Goal: Navigation & Orientation: Understand site structure

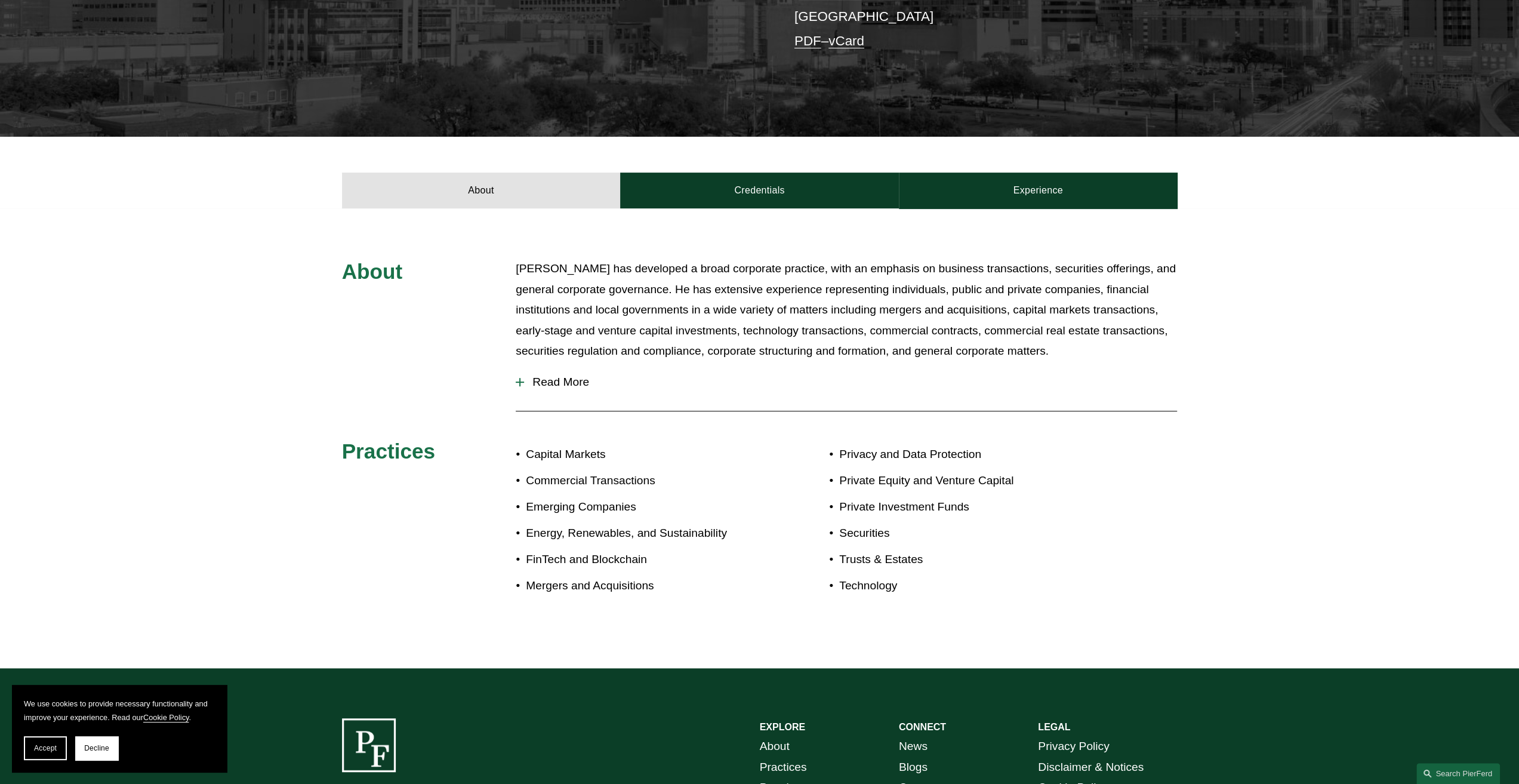
scroll to position [299, 0]
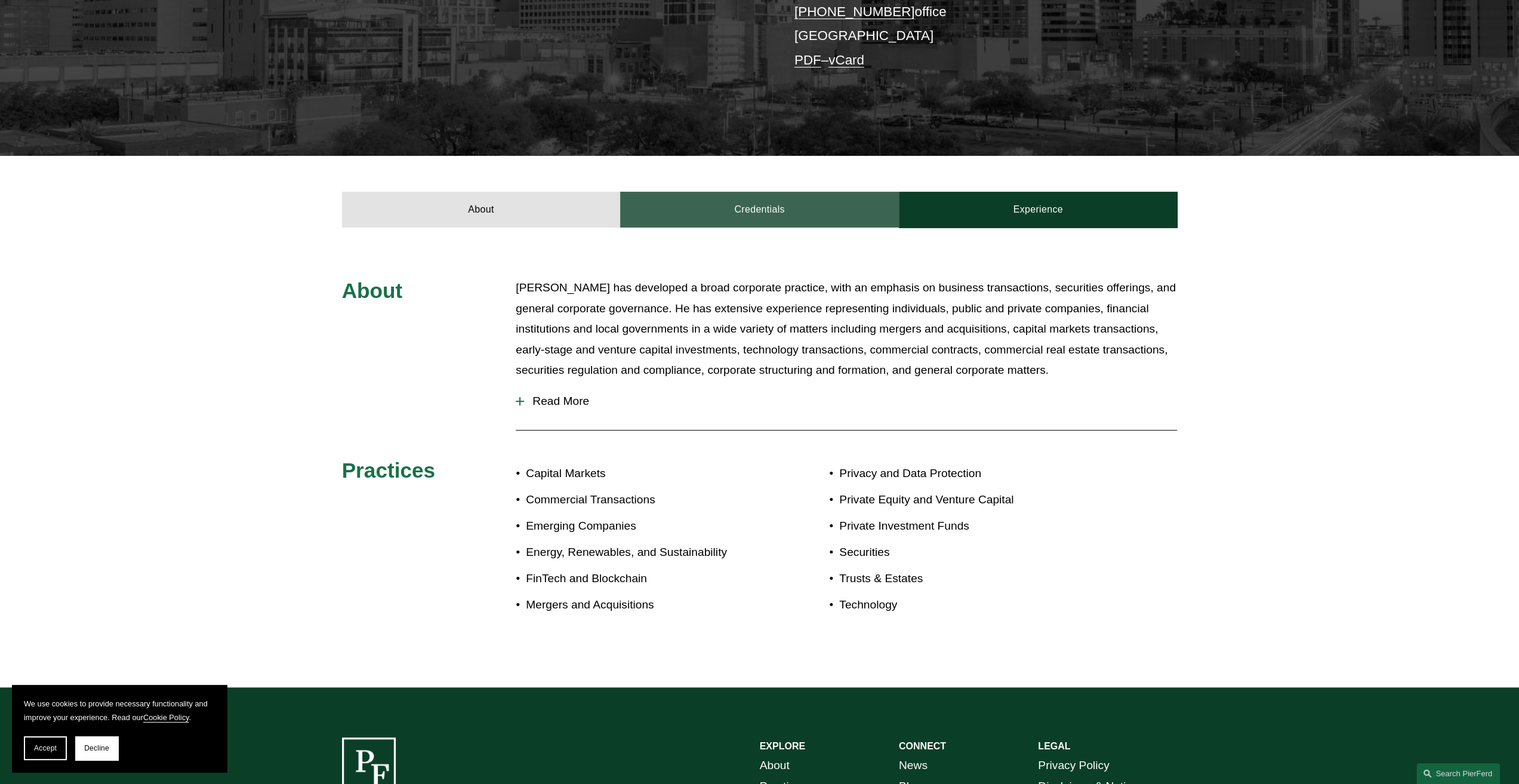
click at [837, 209] on link "Credentials" at bounding box center [760, 209] width 279 height 35
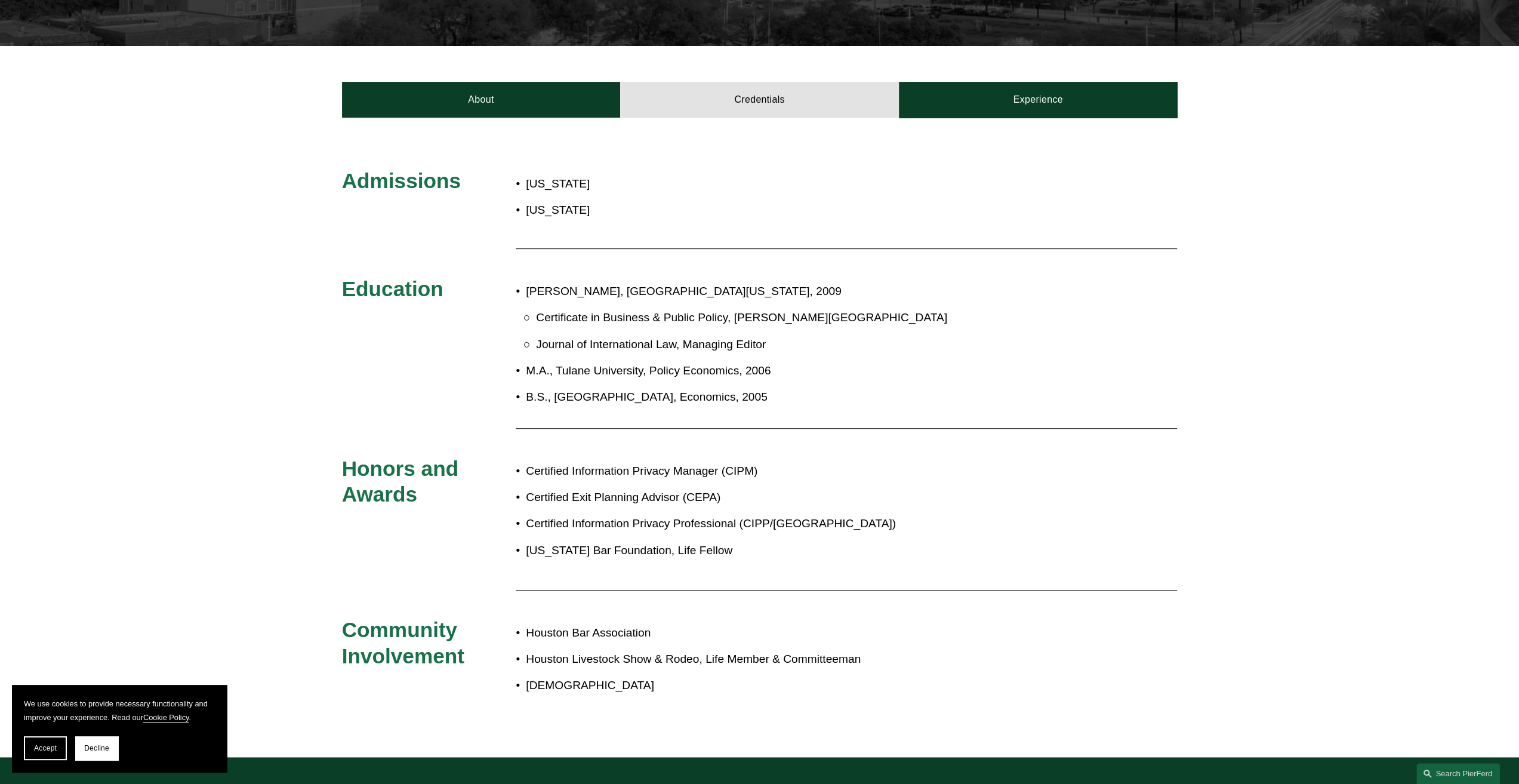
scroll to position [358, 0]
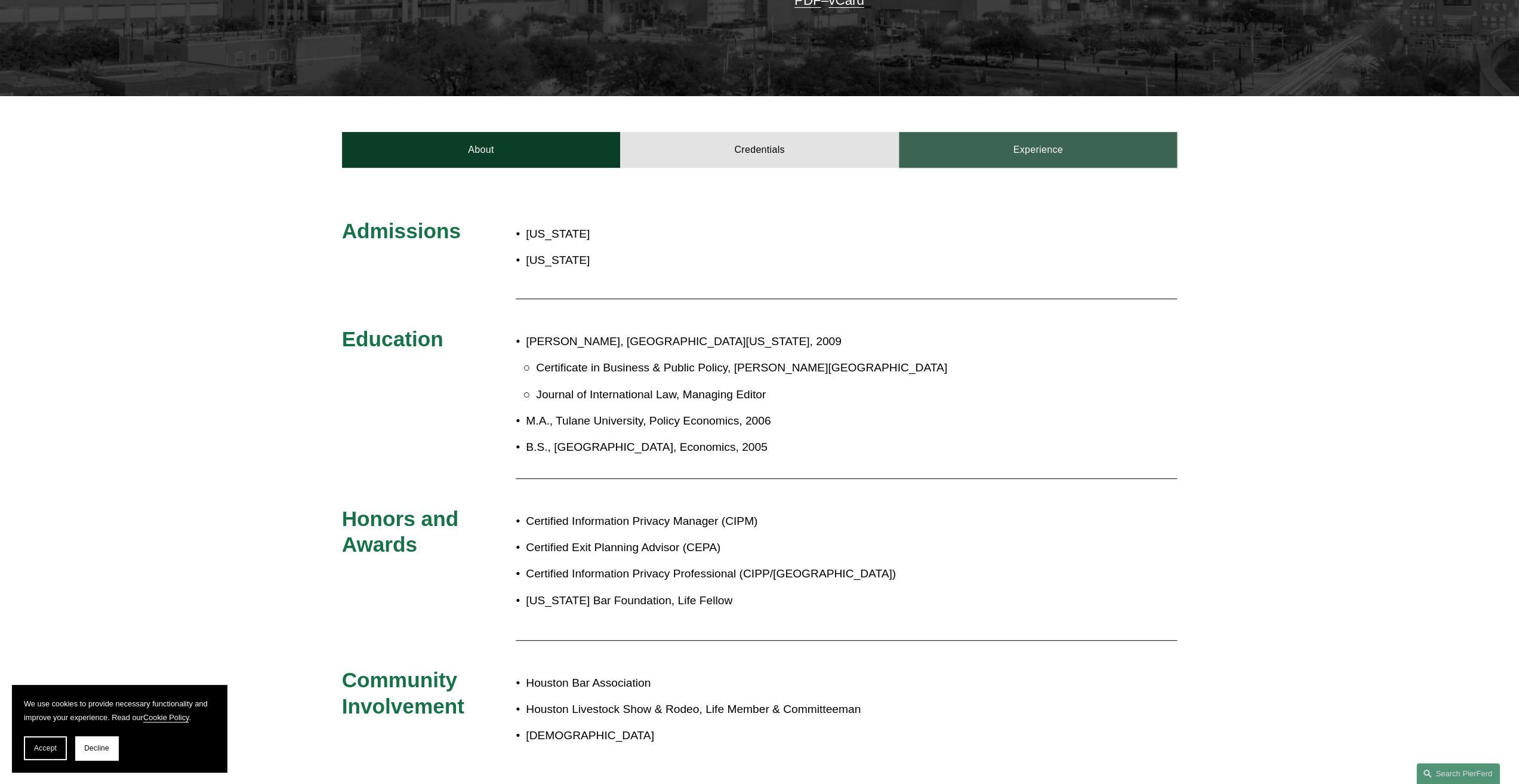
click at [982, 156] on link "Experience" at bounding box center [1038, 149] width 279 height 35
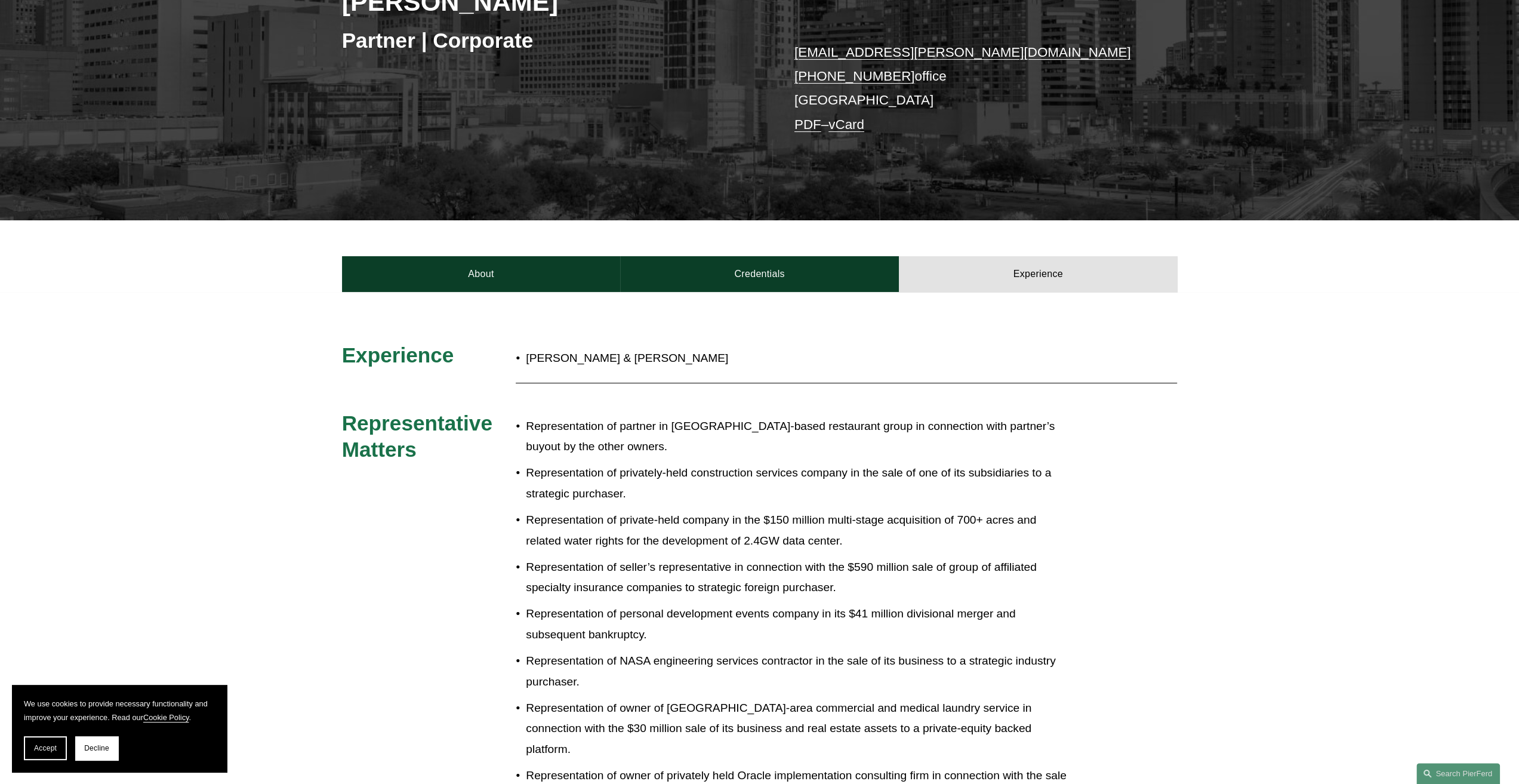
scroll to position [0, 0]
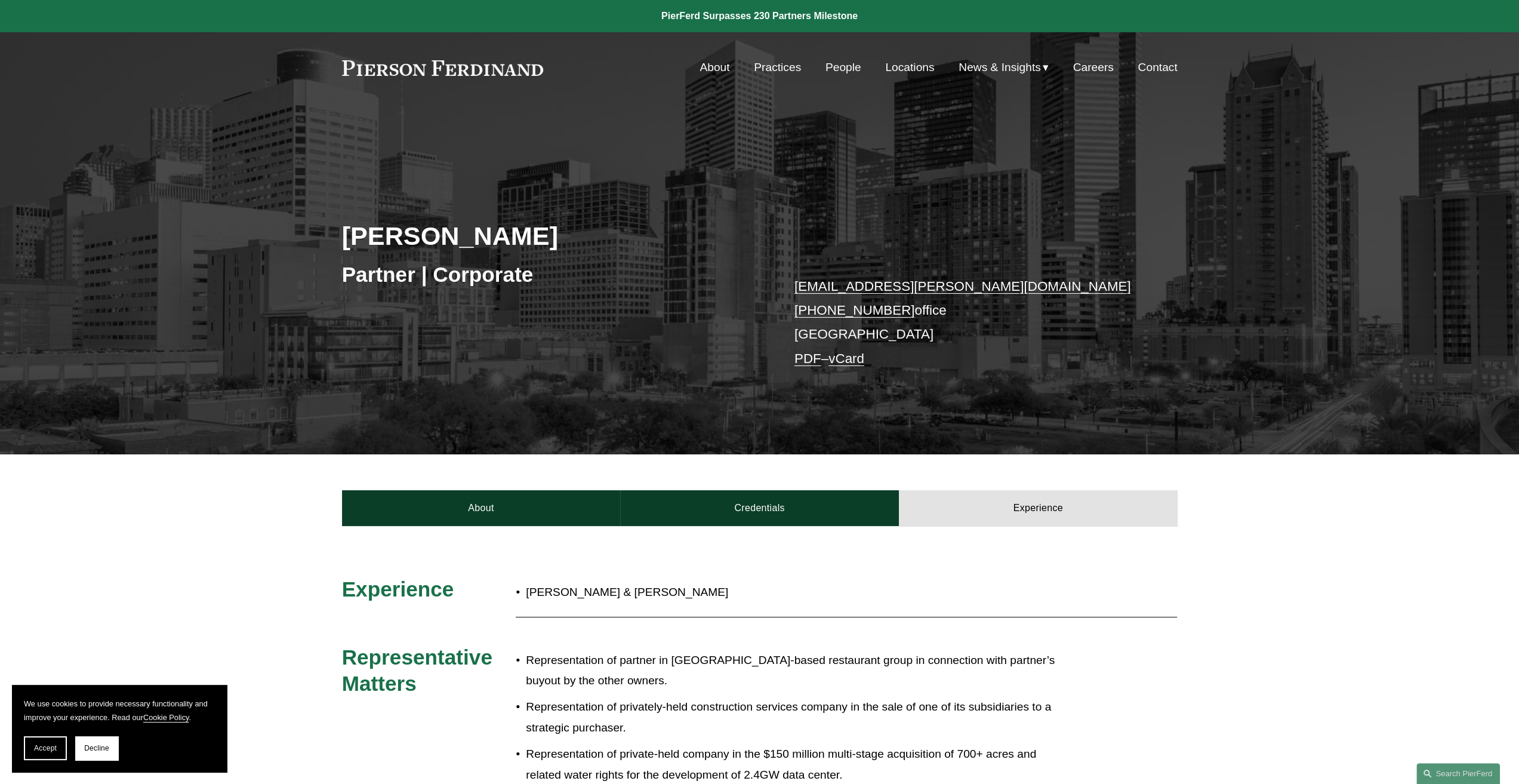
click at [768, 69] on link "Practices" at bounding box center [778, 67] width 47 height 23
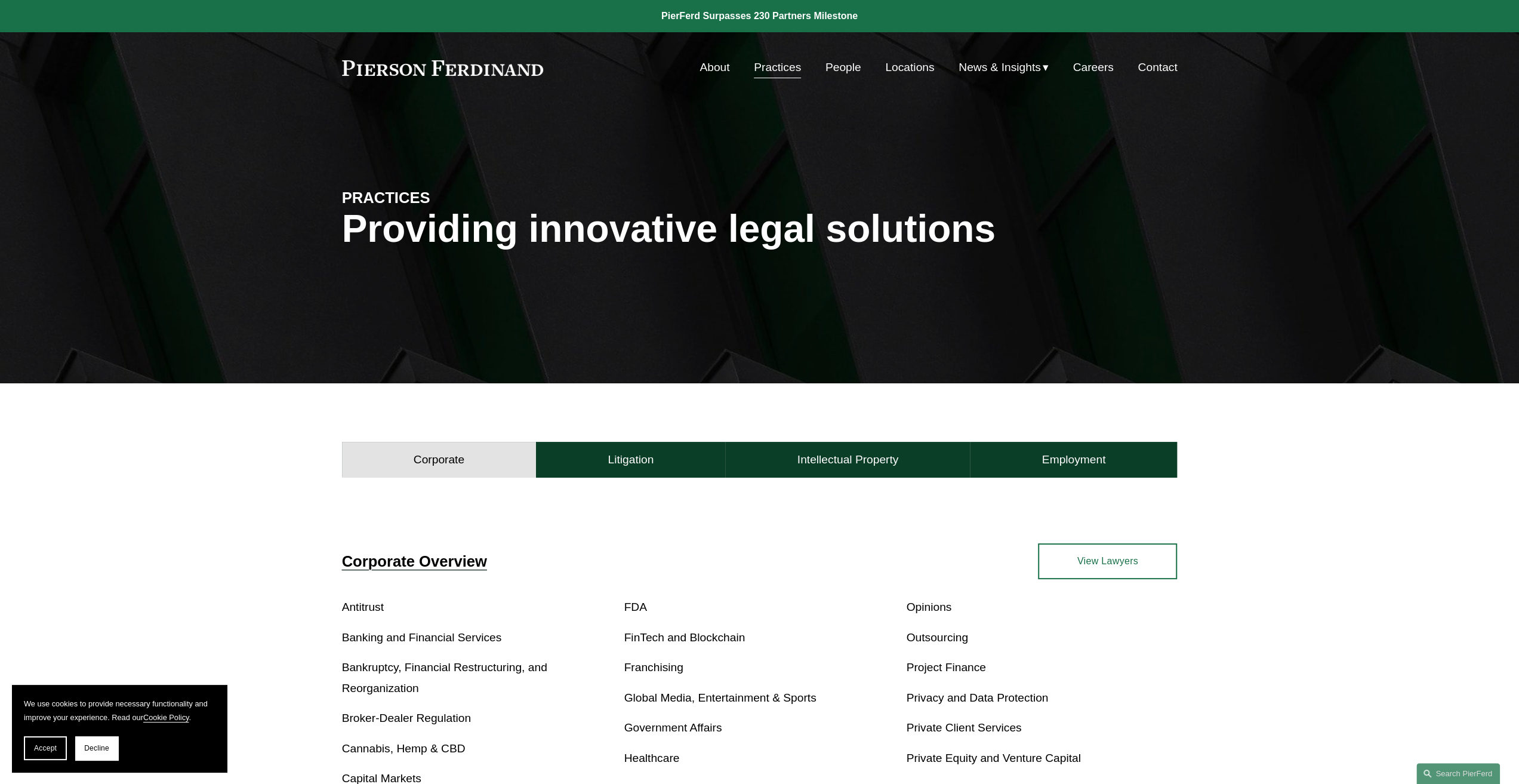
click at [827, 64] on link "People" at bounding box center [843, 67] width 35 height 23
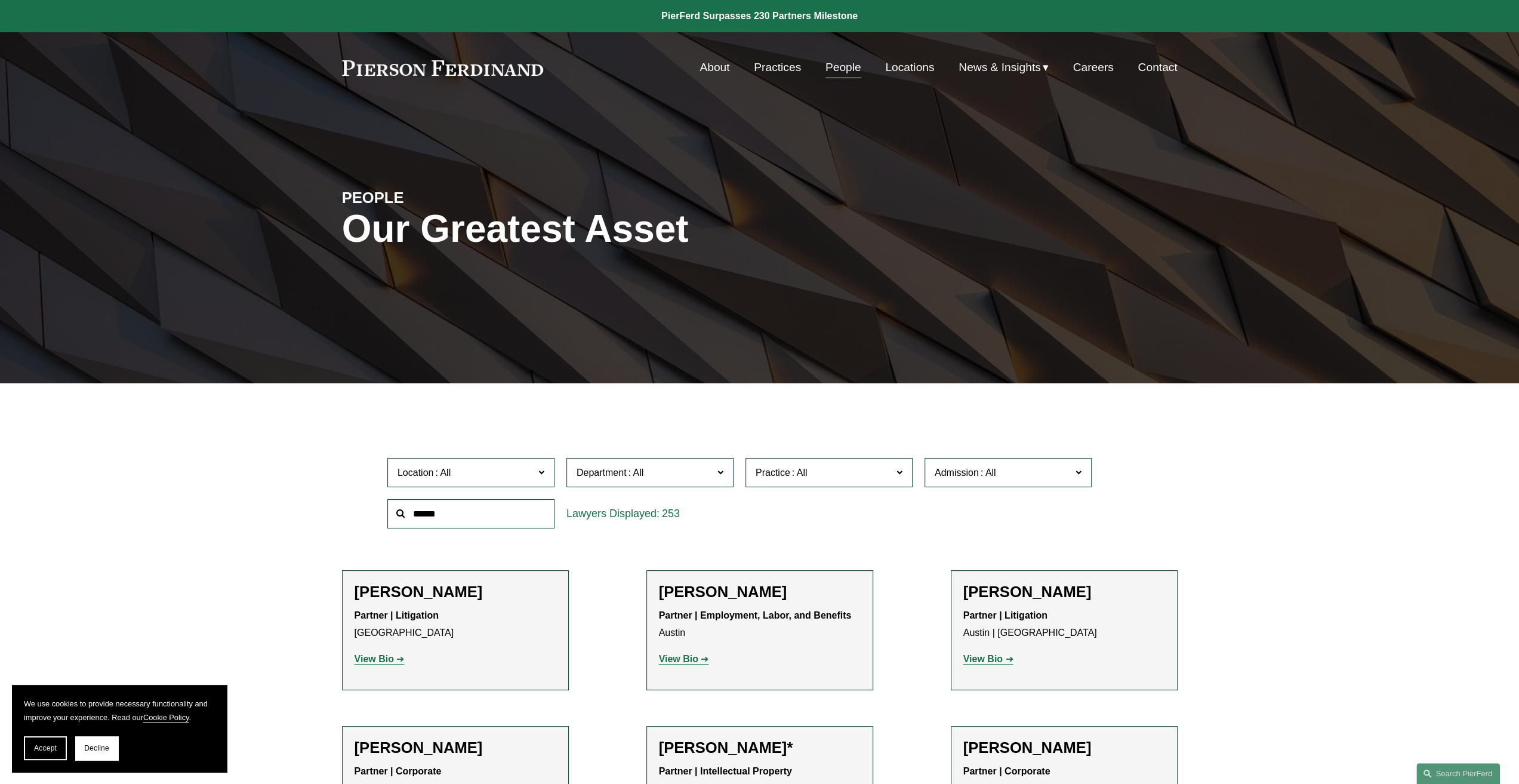
click at [710, 70] on link "About" at bounding box center [714, 67] width 30 height 23
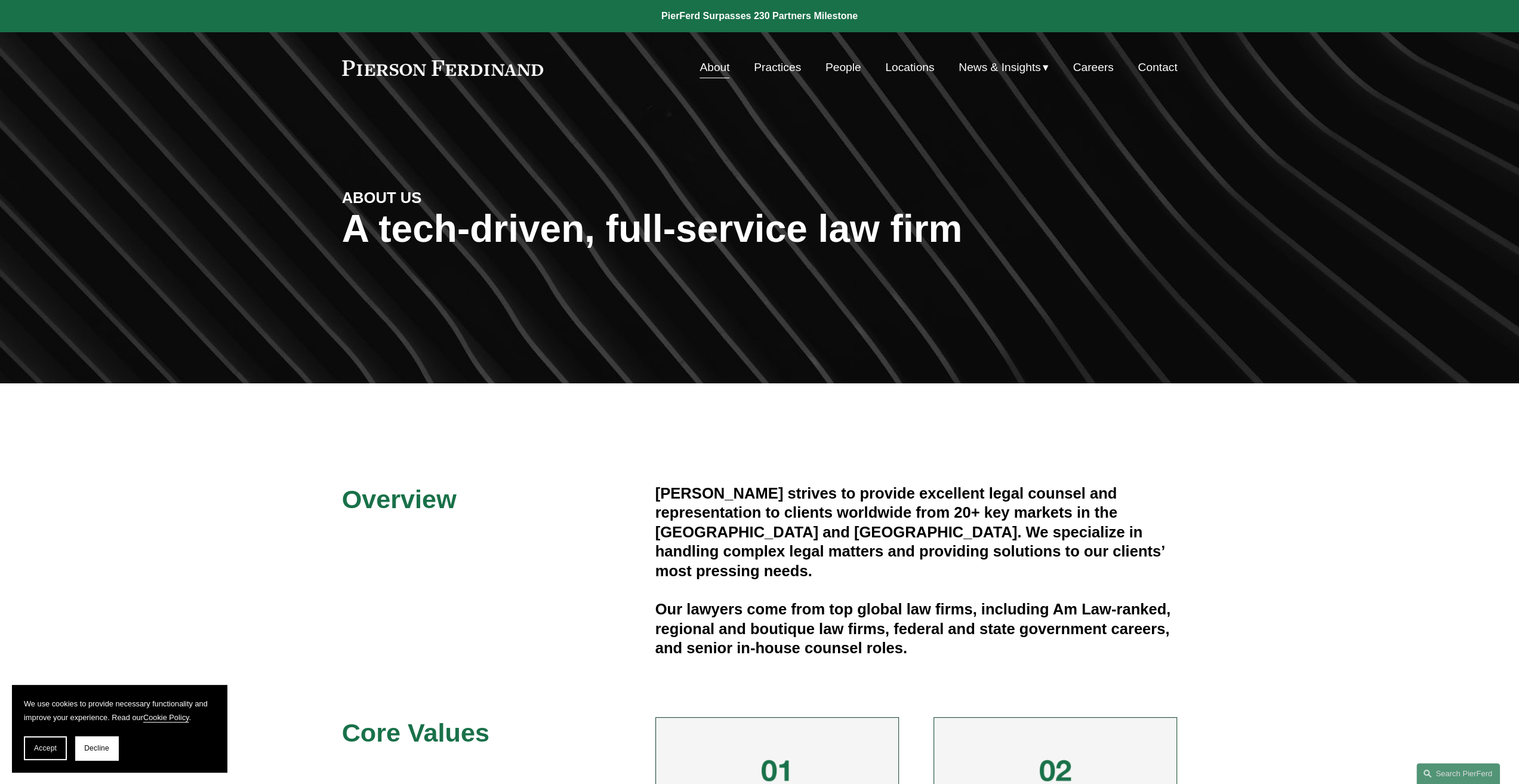
click at [897, 70] on link "Locations" at bounding box center [910, 67] width 49 height 23
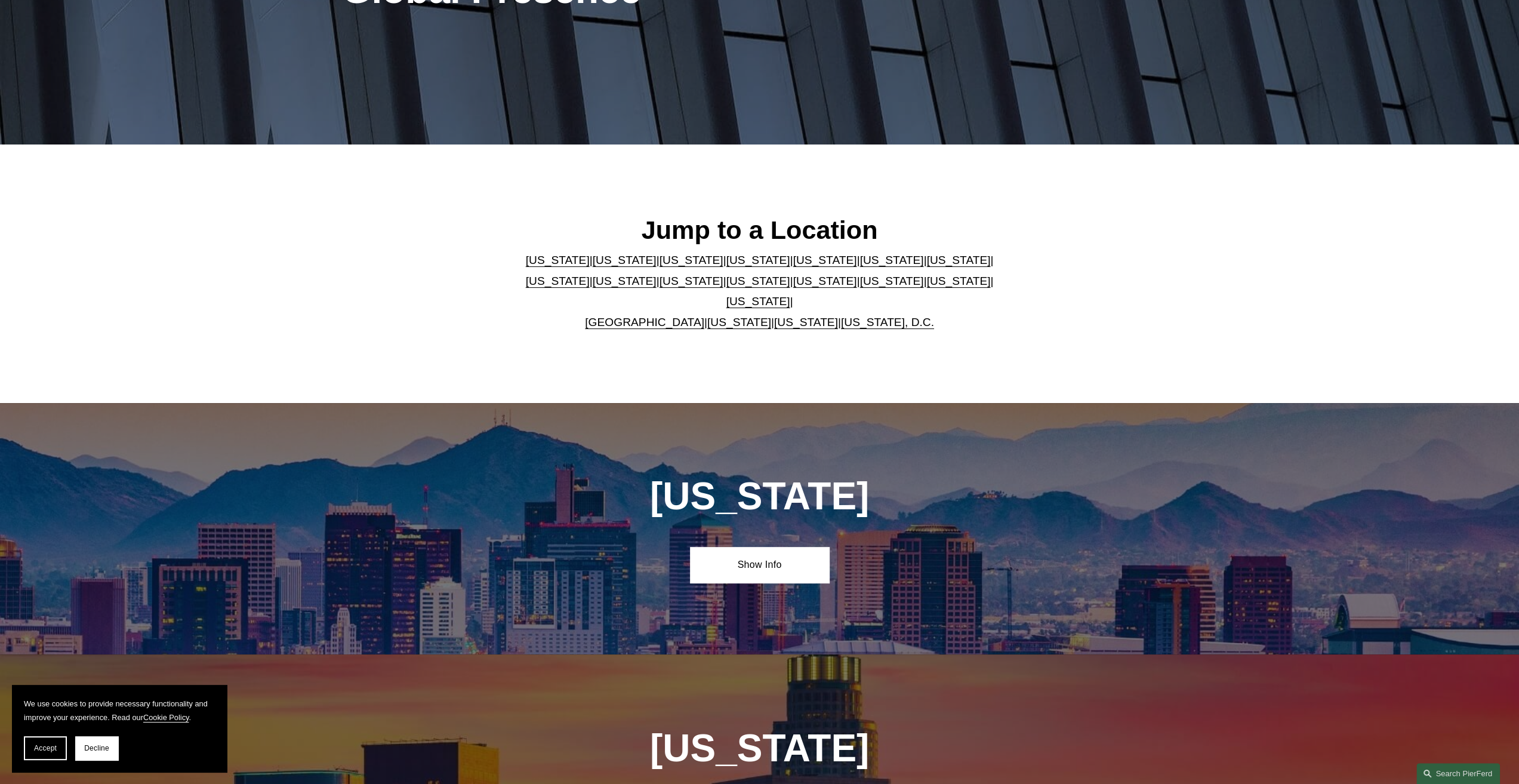
scroll to position [239, 0]
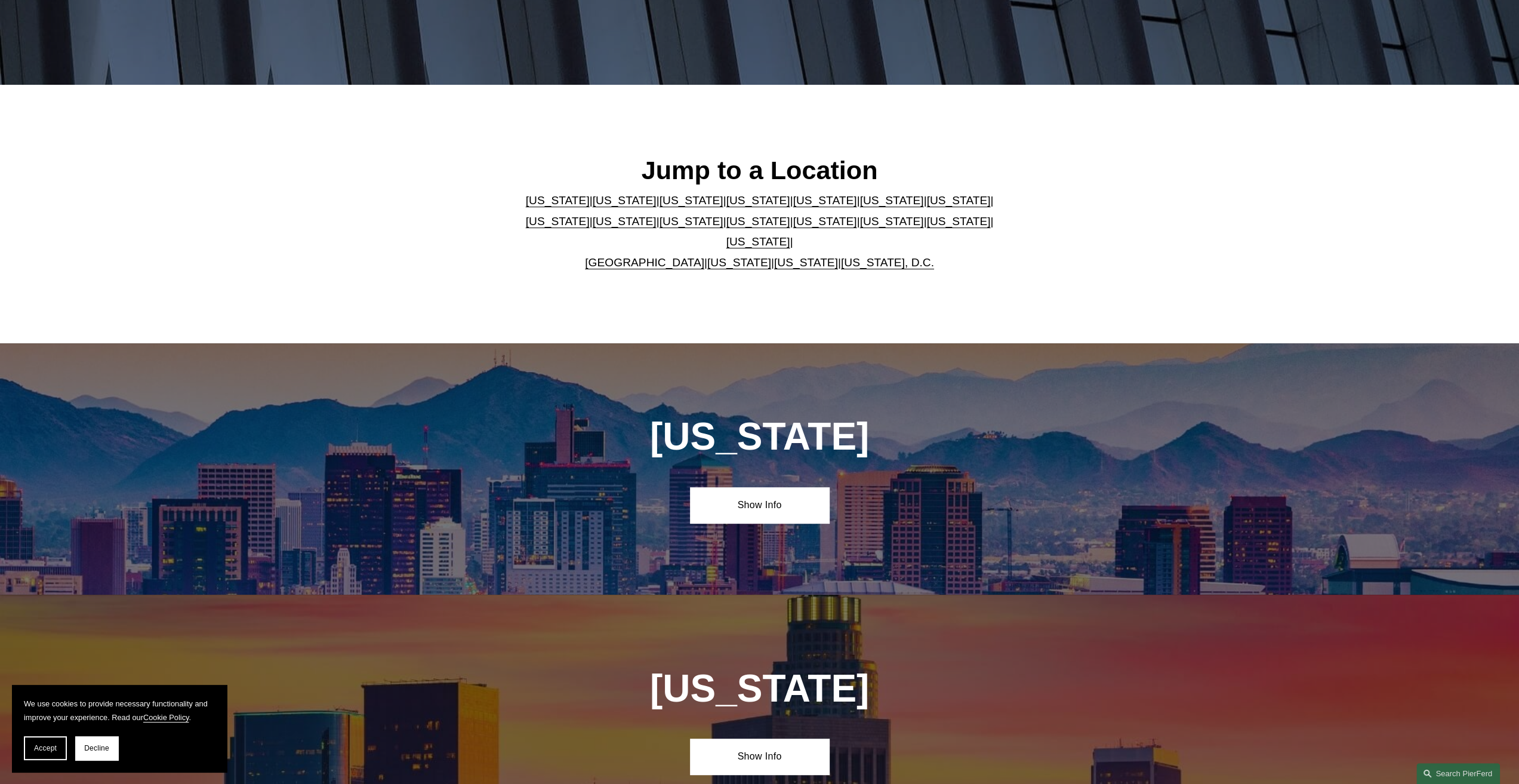
click at [790, 235] on link "Texas" at bounding box center [759, 241] width 64 height 13
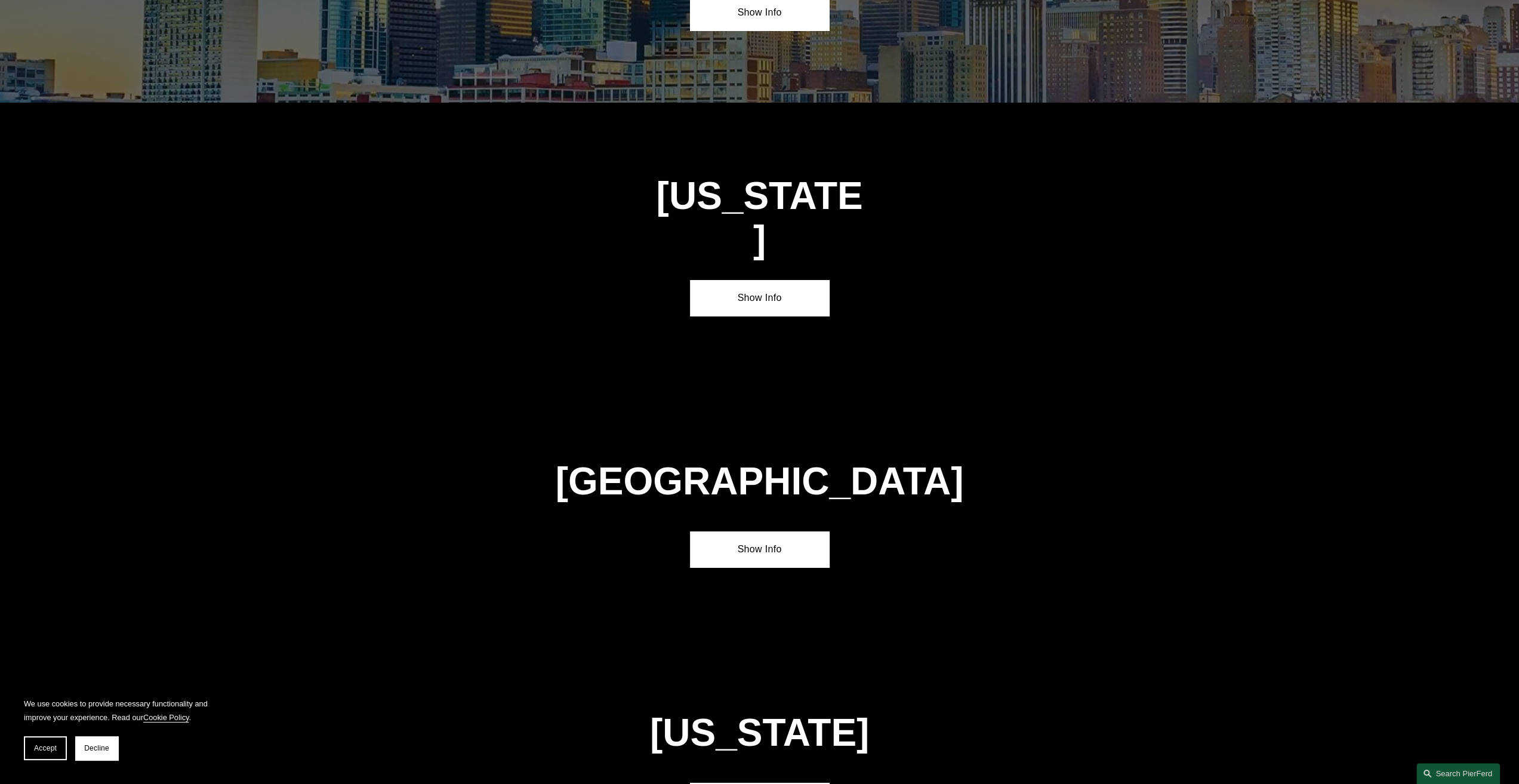
scroll to position [4163, 0]
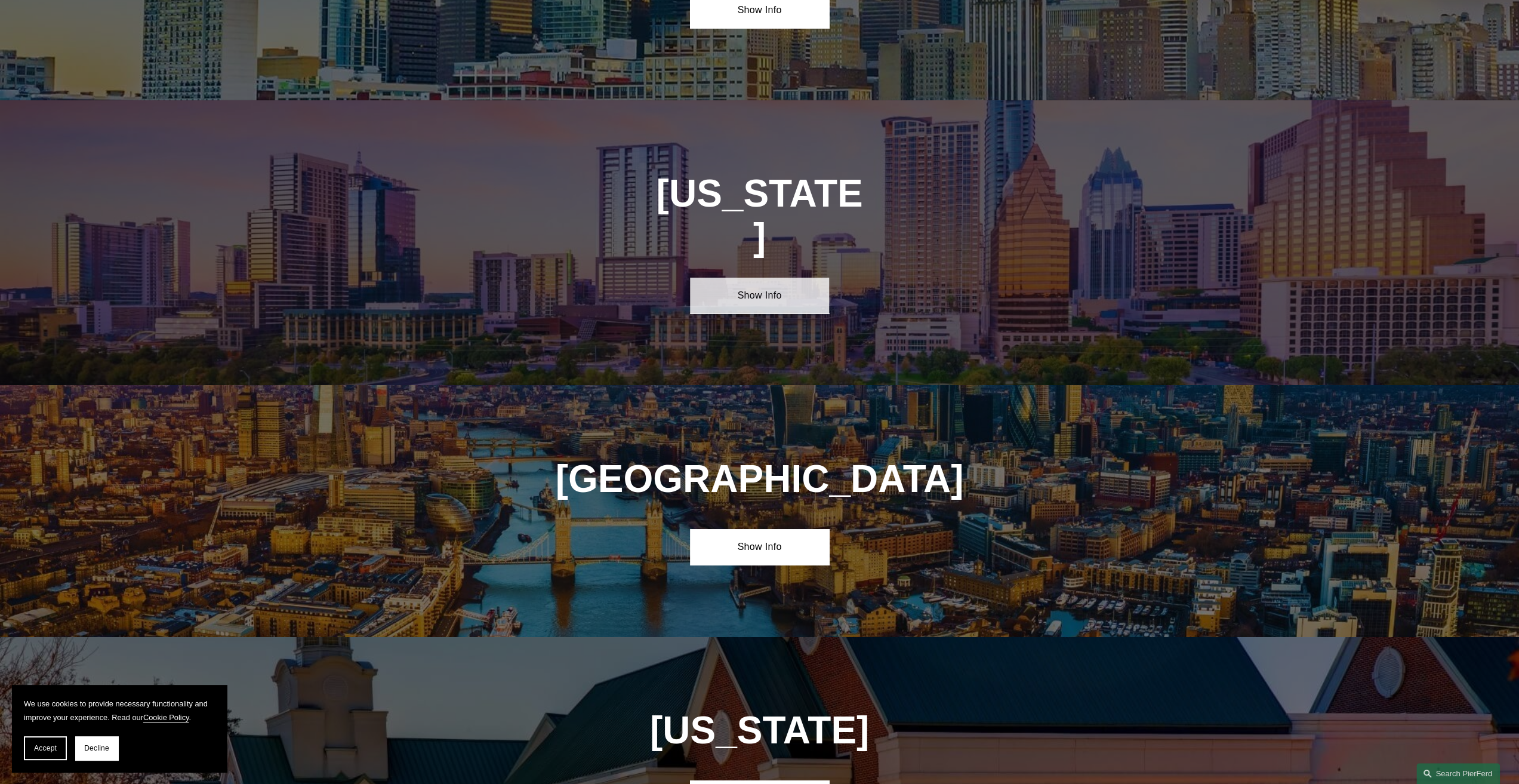
click at [785, 278] on link "Show Info" at bounding box center [760, 295] width 139 height 35
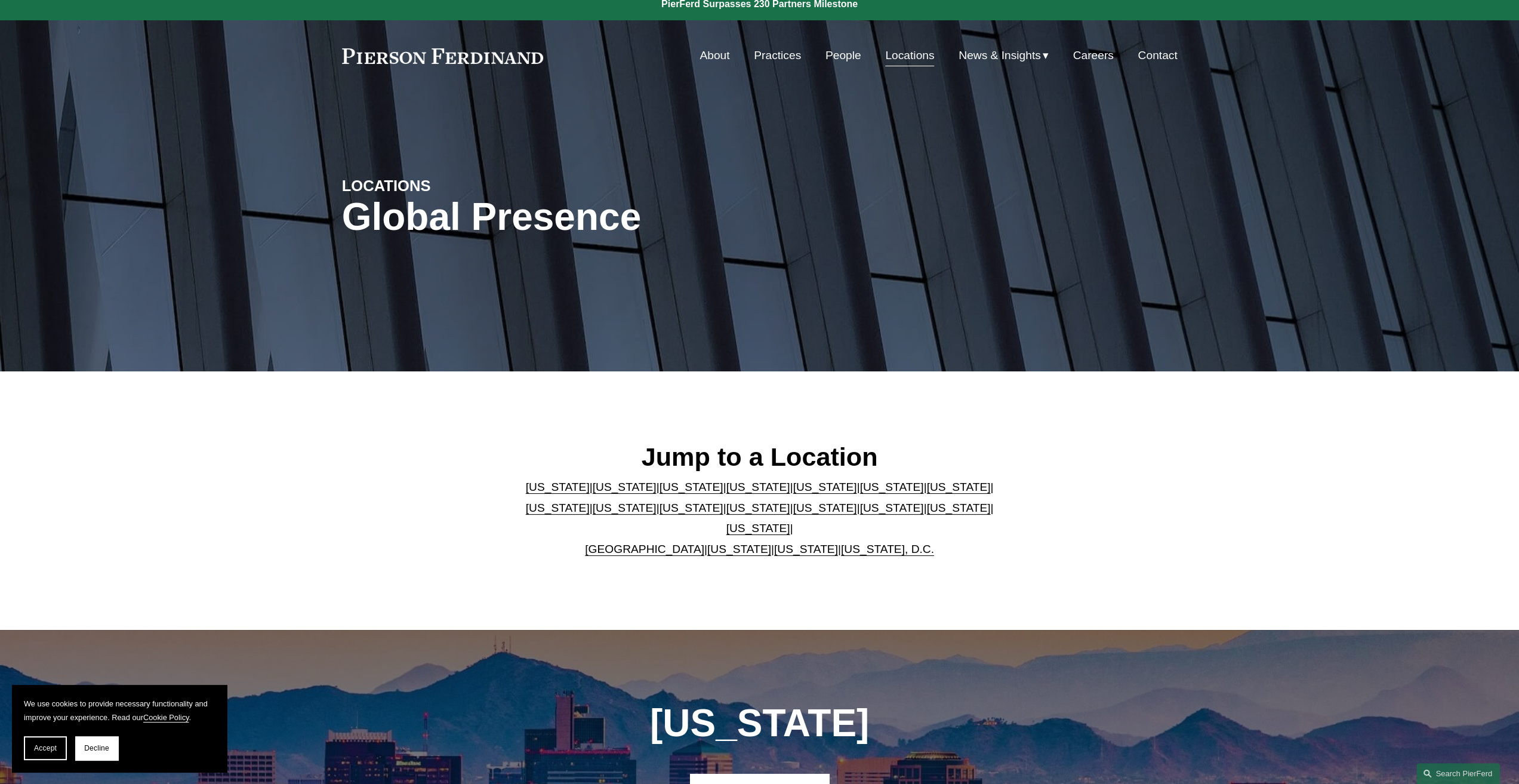
scroll to position [0, 0]
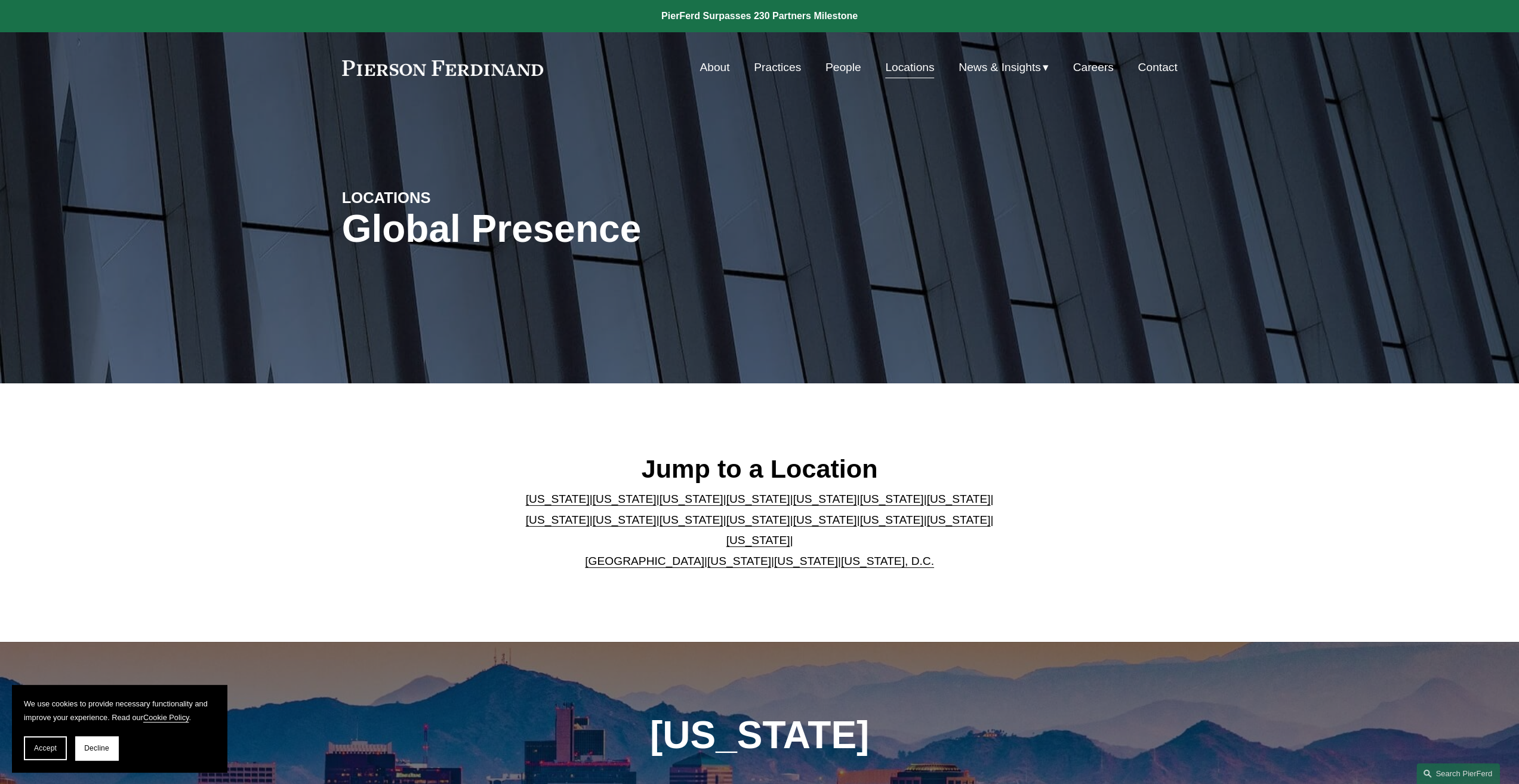
click at [701, 73] on link "About" at bounding box center [714, 67] width 30 height 23
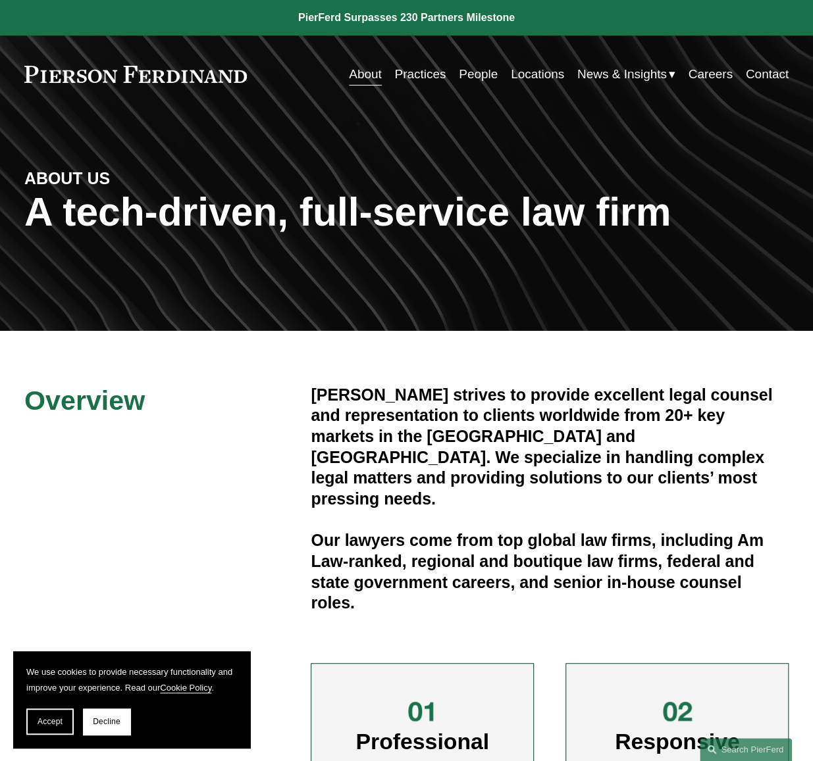
drag, startPoint x: 539, startPoint y: 371, endPoint x: 513, endPoint y: 372, distance: 25.7
click at [529, 374] on div "Overview [PERSON_NAME] strives to provide excellent legal counsel and represent…" at bounding box center [406, 671] width 813 height 681
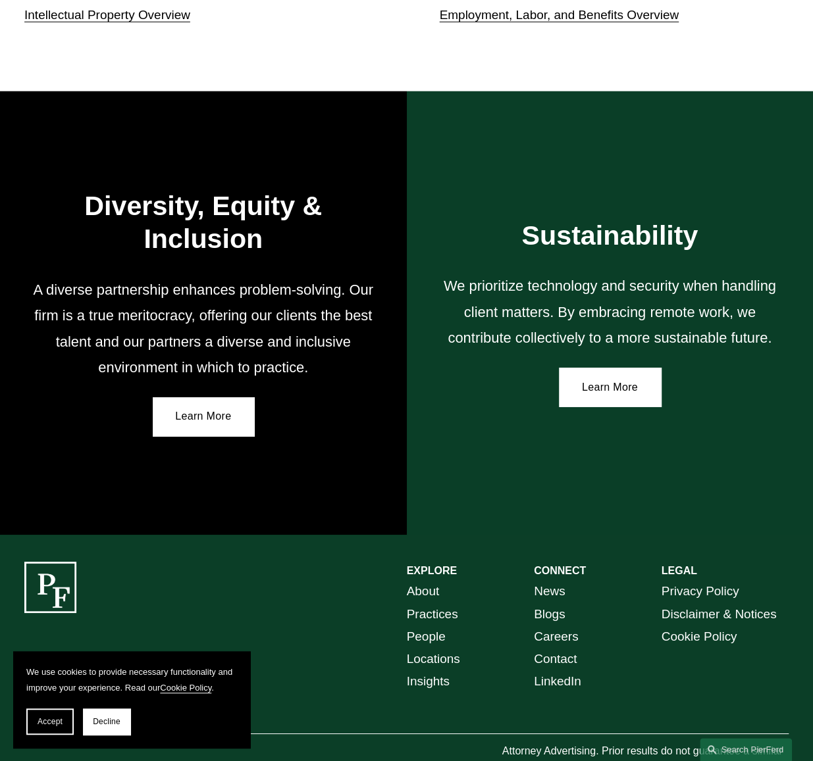
scroll to position [1946, 0]
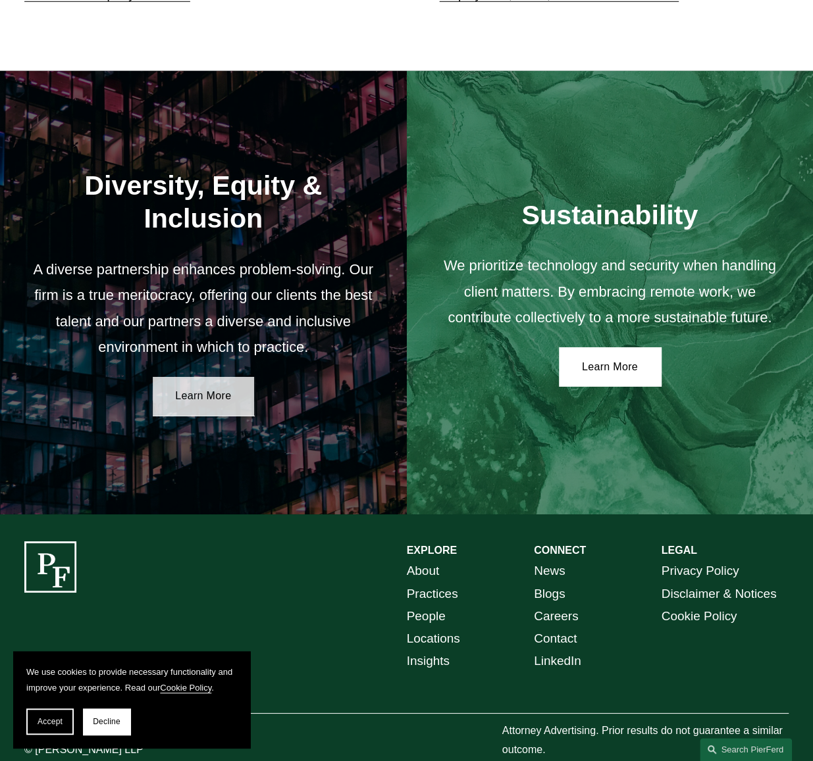
click at [187, 377] on link "Learn More" at bounding box center [204, 396] width 102 height 39
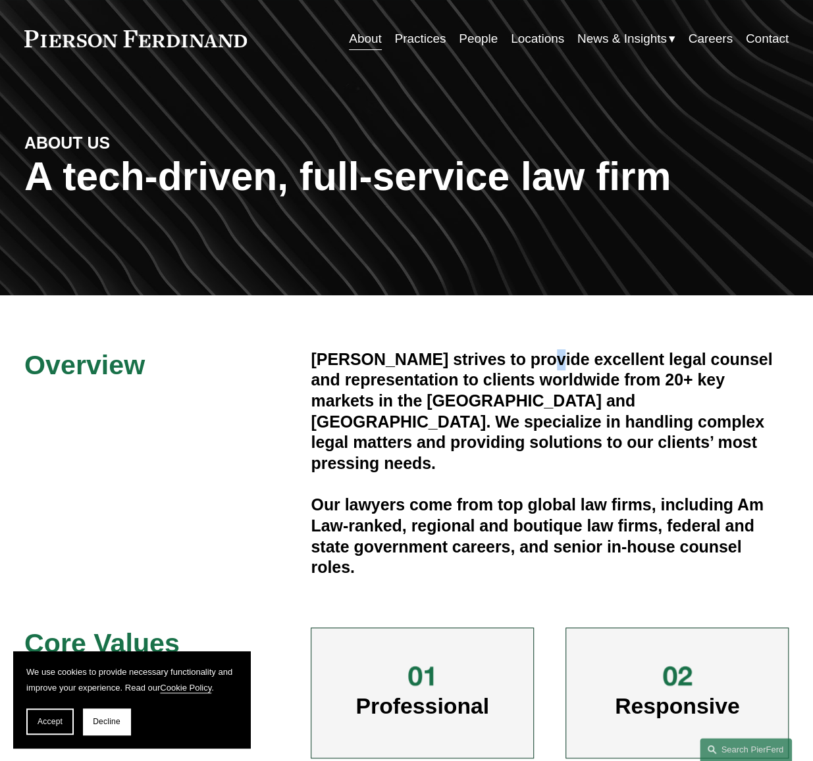
scroll to position [0, 0]
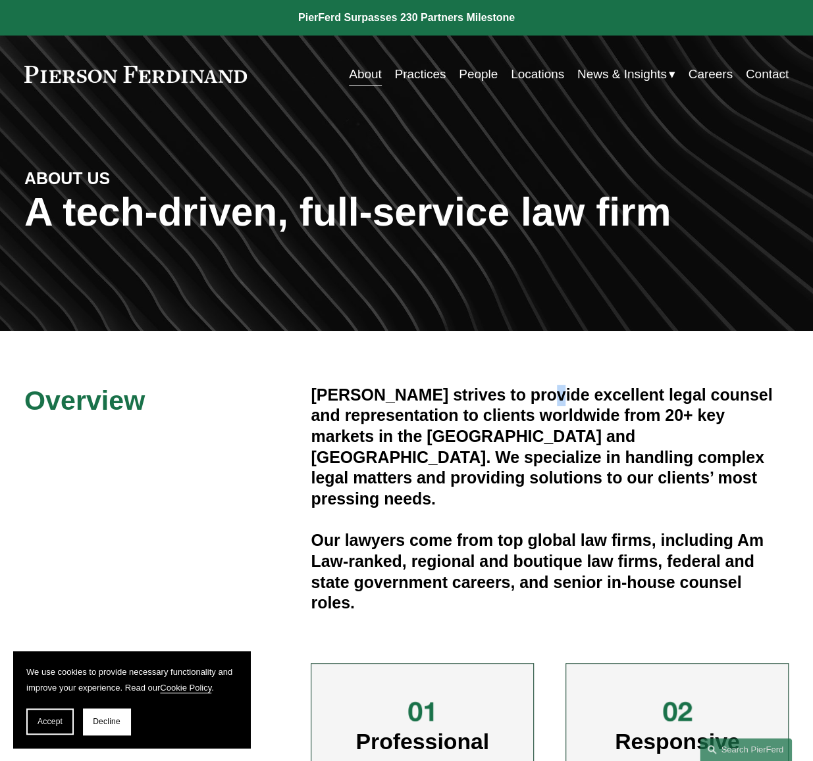
click at [405, 70] on link "Practices" at bounding box center [419, 74] width 51 height 25
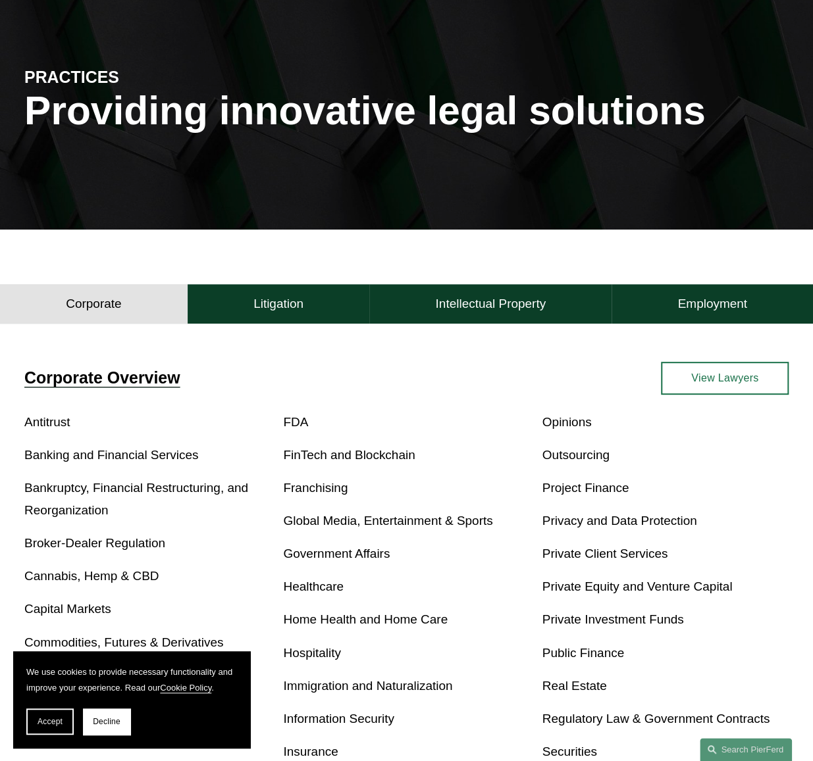
scroll to position [132, 0]
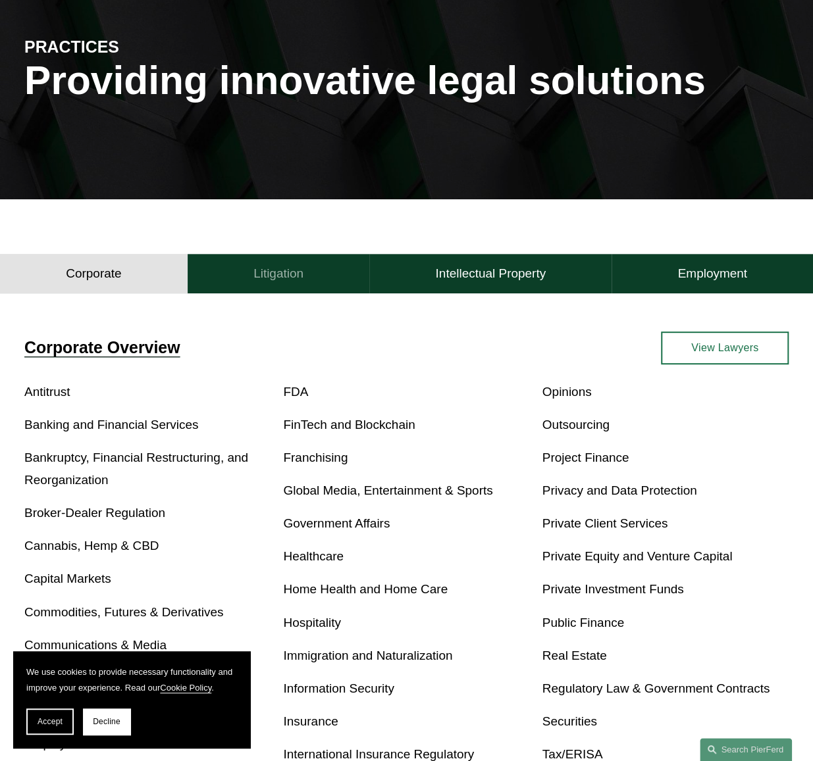
click at [293, 289] on button "Litigation" at bounding box center [279, 273] width 182 height 39
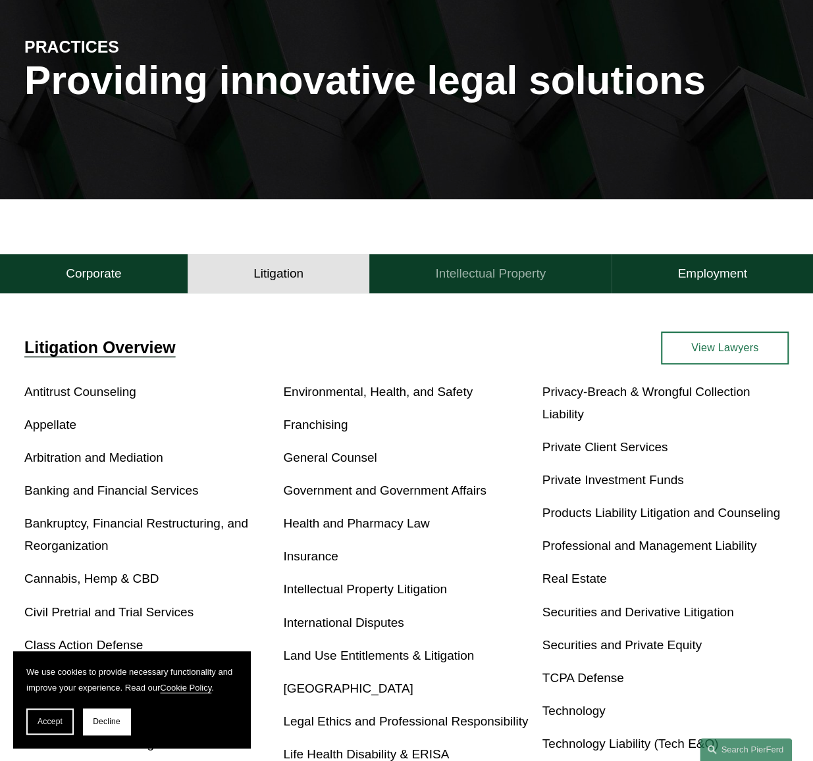
click at [420, 277] on button "Intellectual Property" at bounding box center [490, 273] width 242 height 39
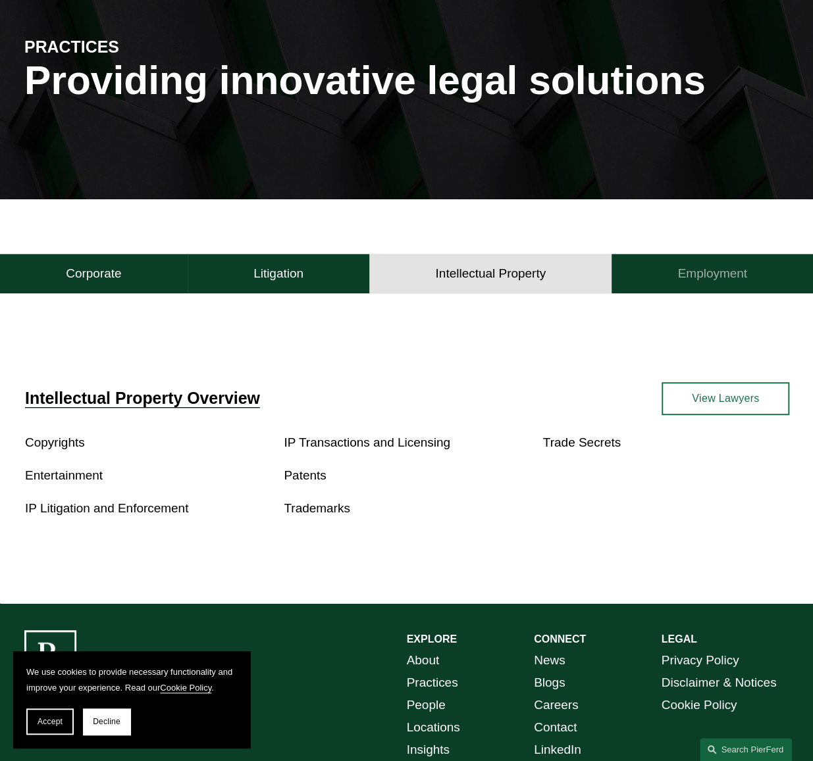
click at [682, 280] on h4 "Employment" at bounding box center [711, 274] width 69 height 16
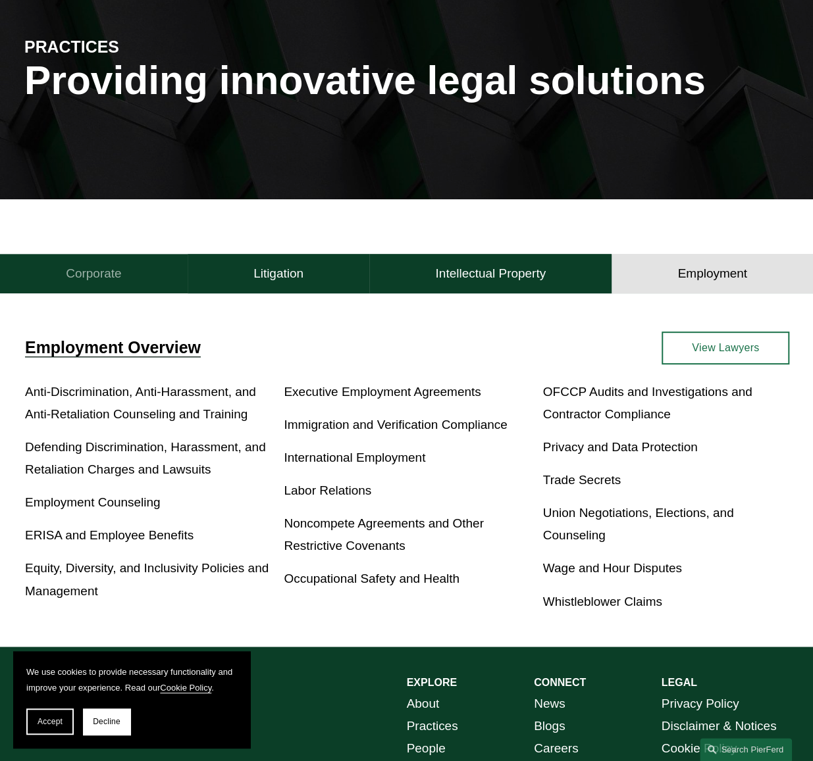
click at [89, 282] on h4 "Corporate" at bounding box center [93, 274] width 55 height 16
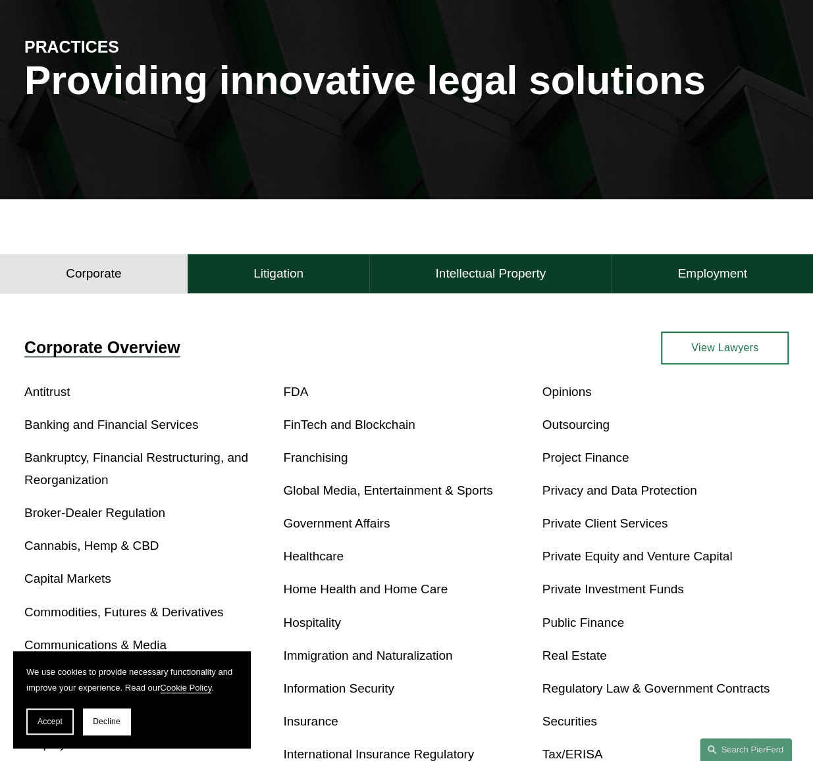
click at [693, 355] on link "View Lawyers" at bounding box center [724, 348] width 127 height 33
click at [62, 395] on link "Antitrust" at bounding box center [47, 392] width 46 height 14
click at [65, 398] on link "Antitrust" at bounding box center [47, 392] width 46 height 14
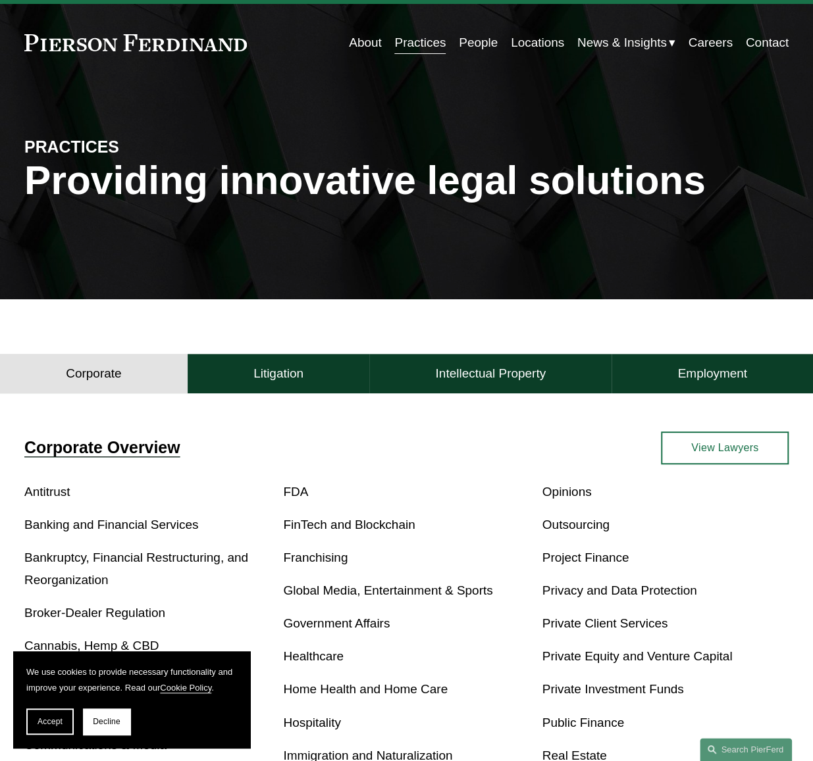
scroll to position [0, 0]
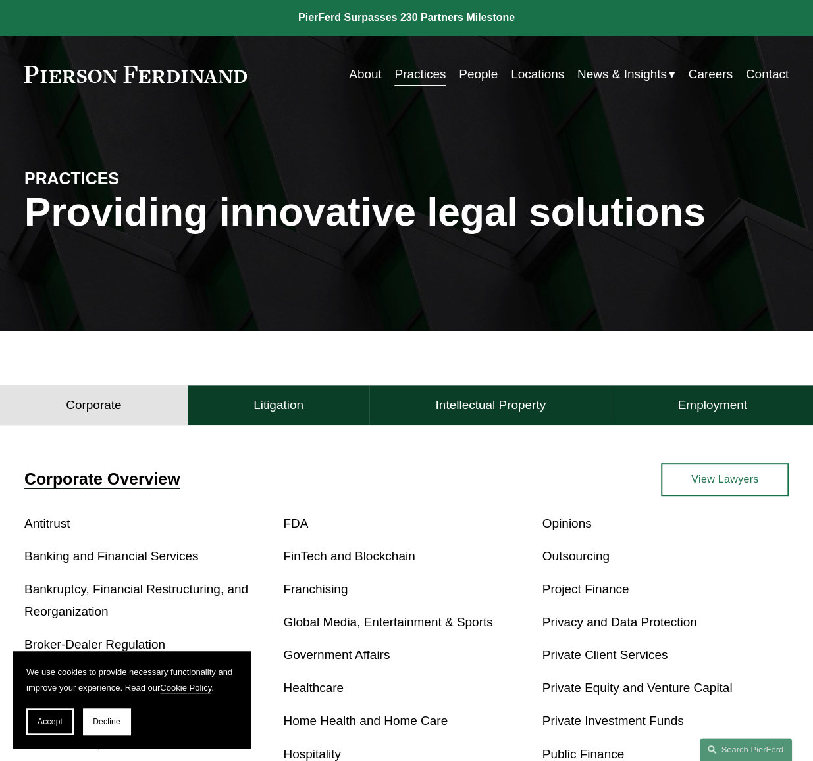
click at [459, 78] on link "People" at bounding box center [478, 74] width 39 height 25
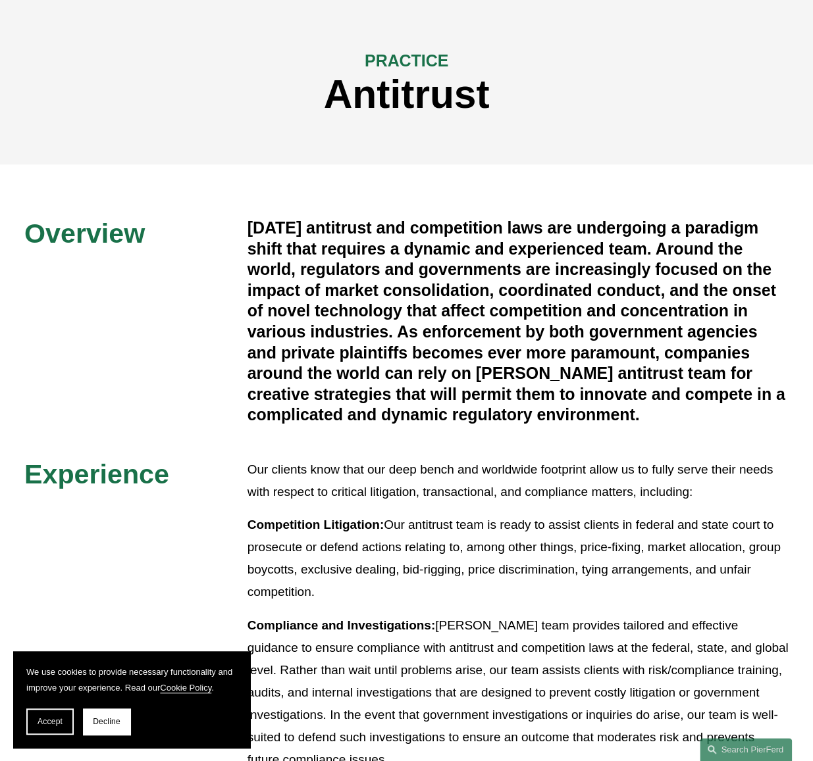
scroll to position [66, 0]
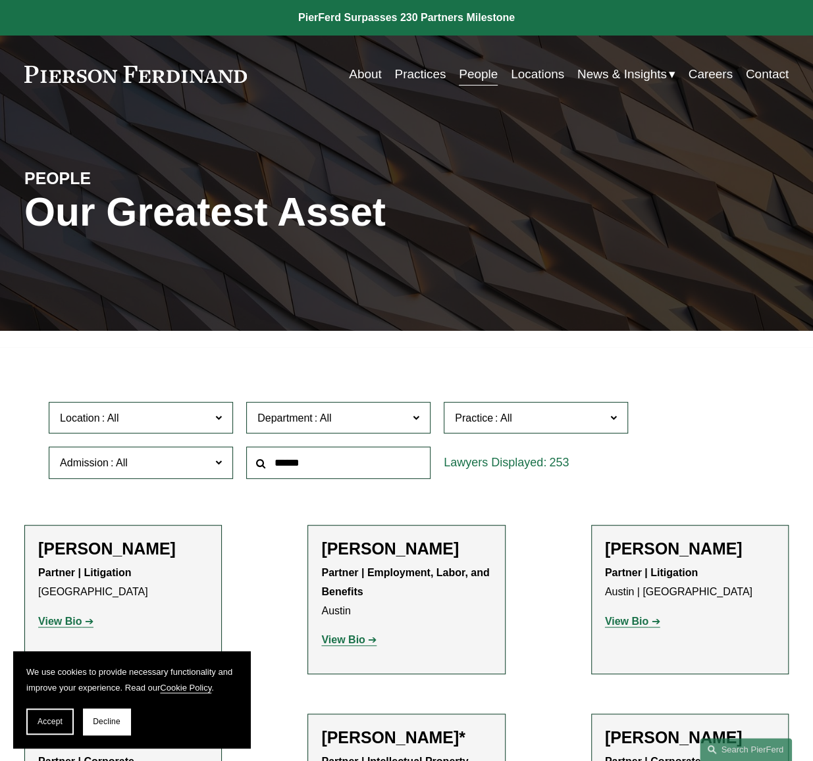
click at [530, 73] on link "Locations" at bounding box center [537, 74] width 53 height 25
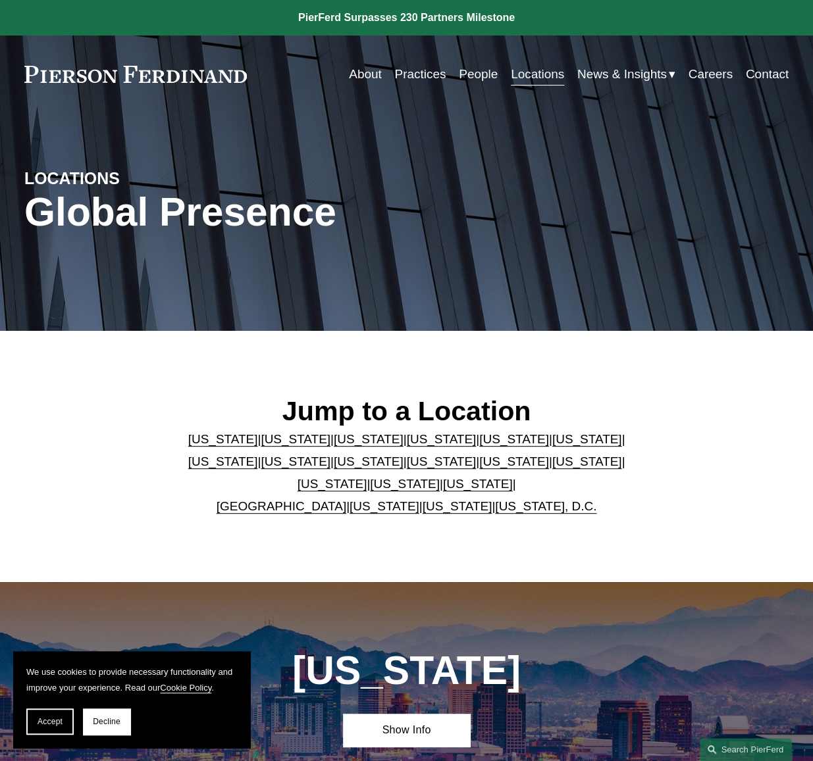
click at [633, 78] on span "News & Insights" at bounding box center [621, 74] width 89 height 22
click at [0, 0] on span "News" at bounding box center [0, 0] width 0 height 0
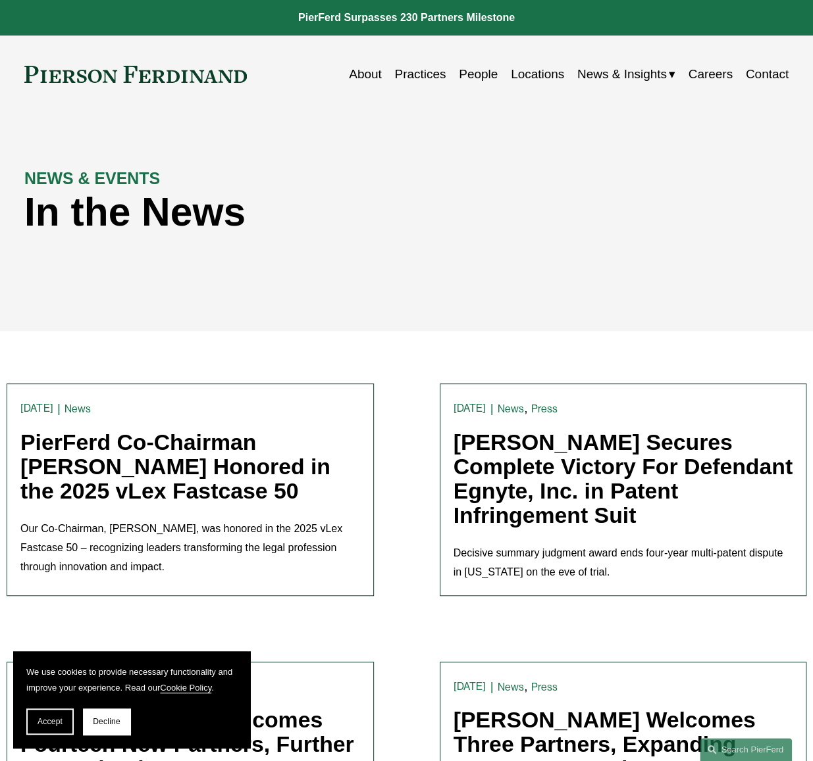
click at [0, 0] on span "Insights" at bounding box center [0, 0] width 0 height 0
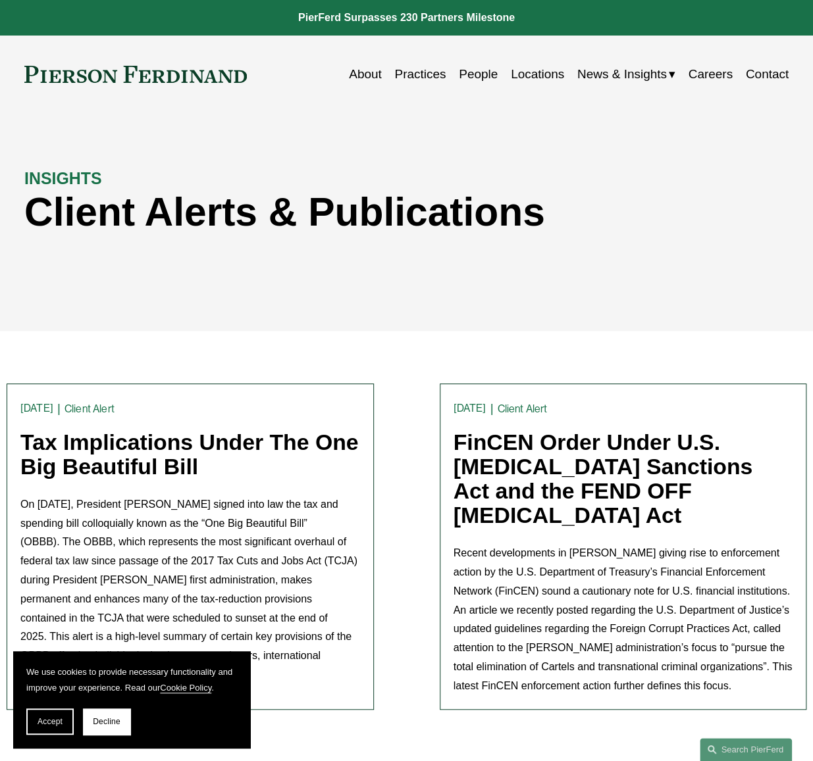
drag, startPoint x: 428, startPoint y: 204, endPoint x: 571, endPoint y: 128, distance: 161.9
click at [571, 128] on div "INSIGHTS Client Alerts & Publications" at bounding box center [406, 222] width 813 height 218
click at [0, 0] on span "Blogs" at bounding box center [0, 0] width 0 height 0
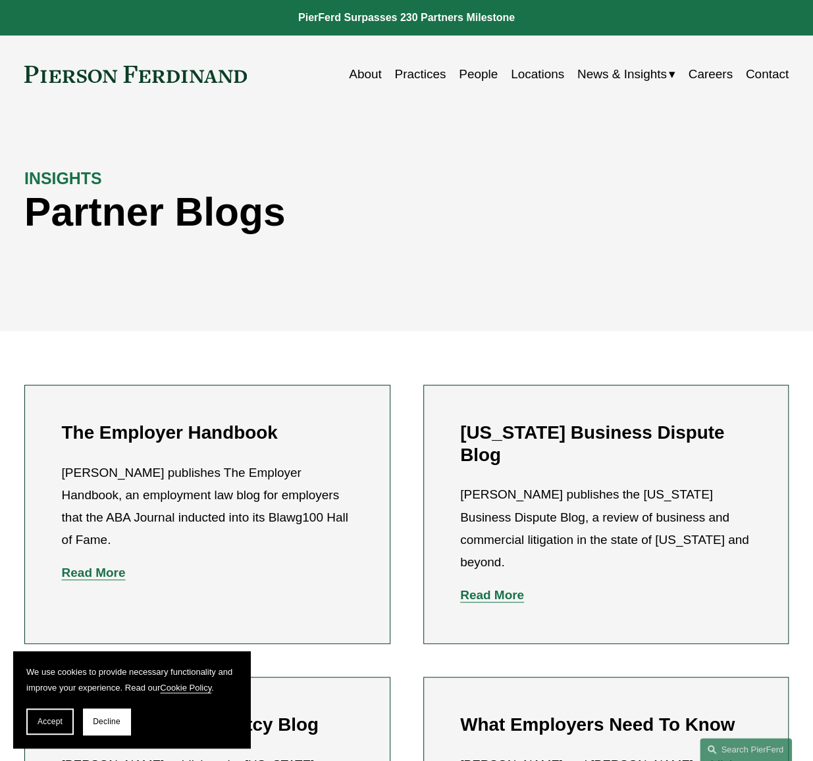
click at [0, 0] on span "News" at bounding box center [0, 0] width 0 height 0
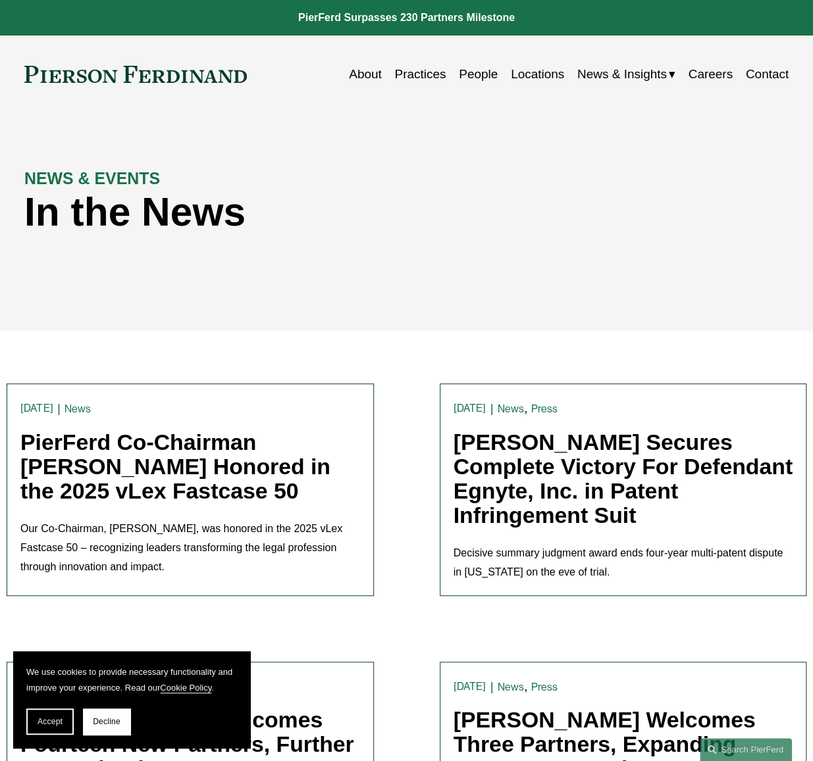
click at [0, 0] on span "Insights" at bounding box center [0, 0] width 0 height 0
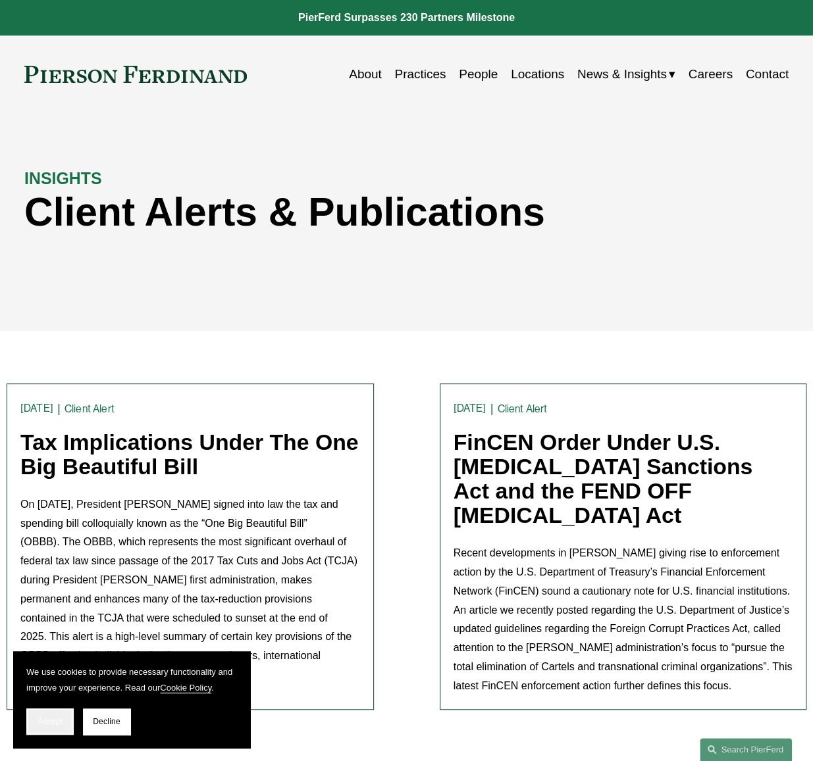
click at [54, 724] on span "Accept" at bounding box center [50, 721] width 25 height 9
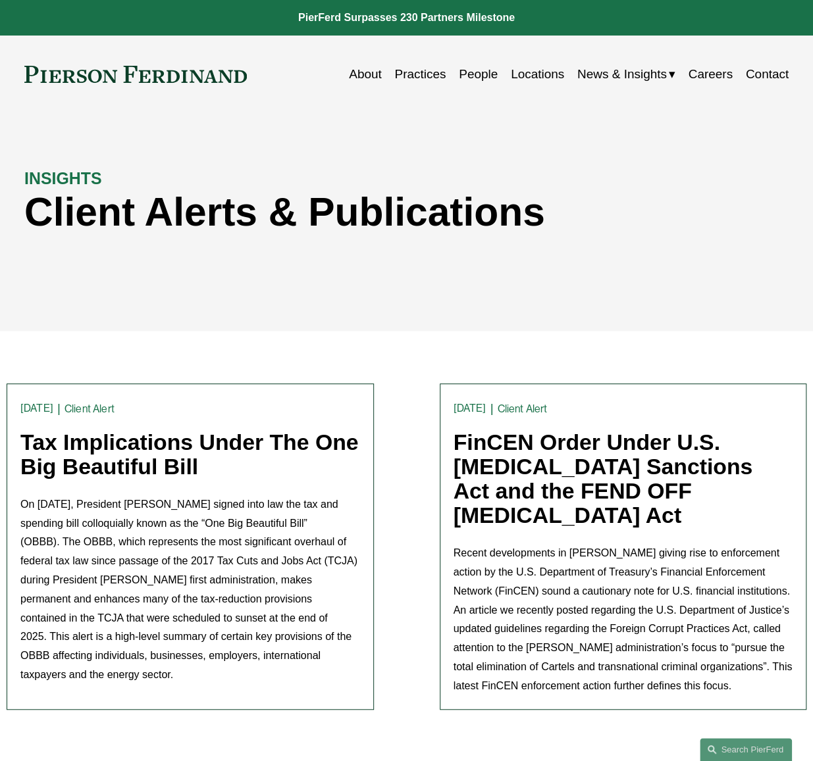
click at [0, 0] on span "Blogs" at bounding box center [0, 0] width 0 height 0
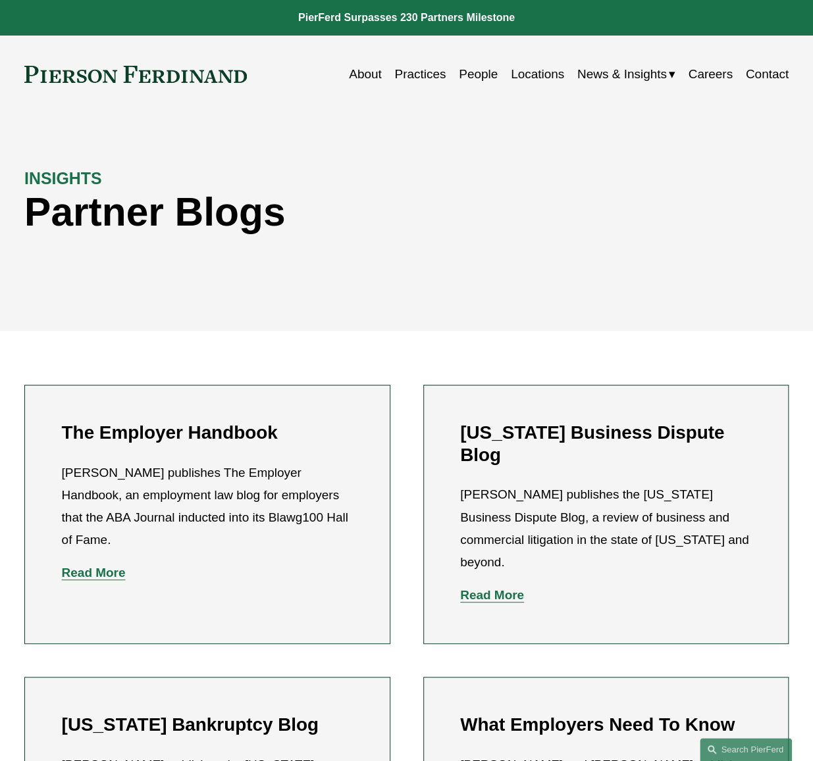
click at [707, 78] on link "Careers" at bounding box center [710, 74] width 44 height 25
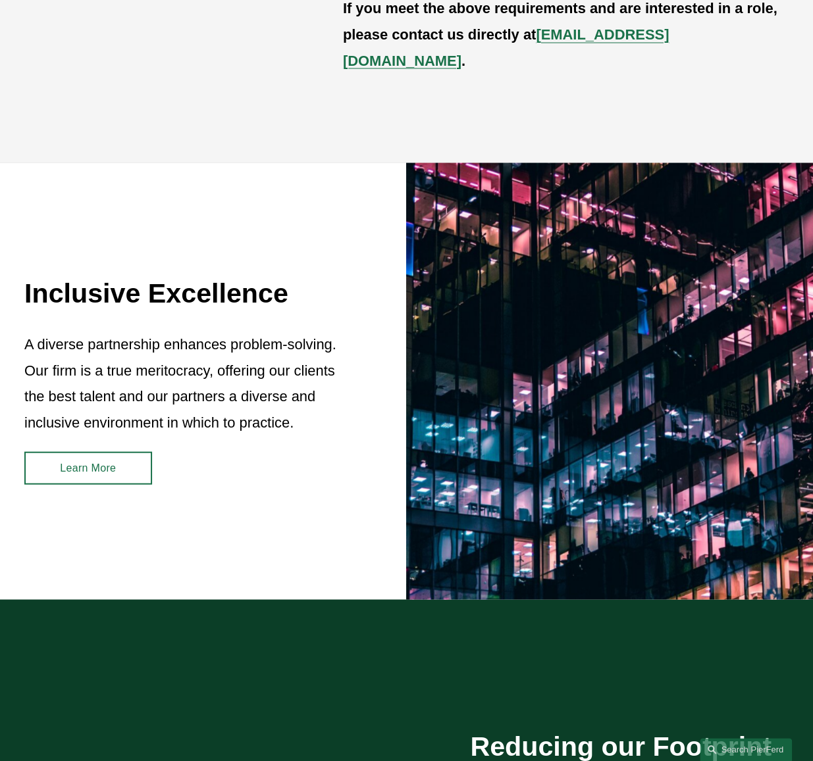
scroll to position [1118, 0]
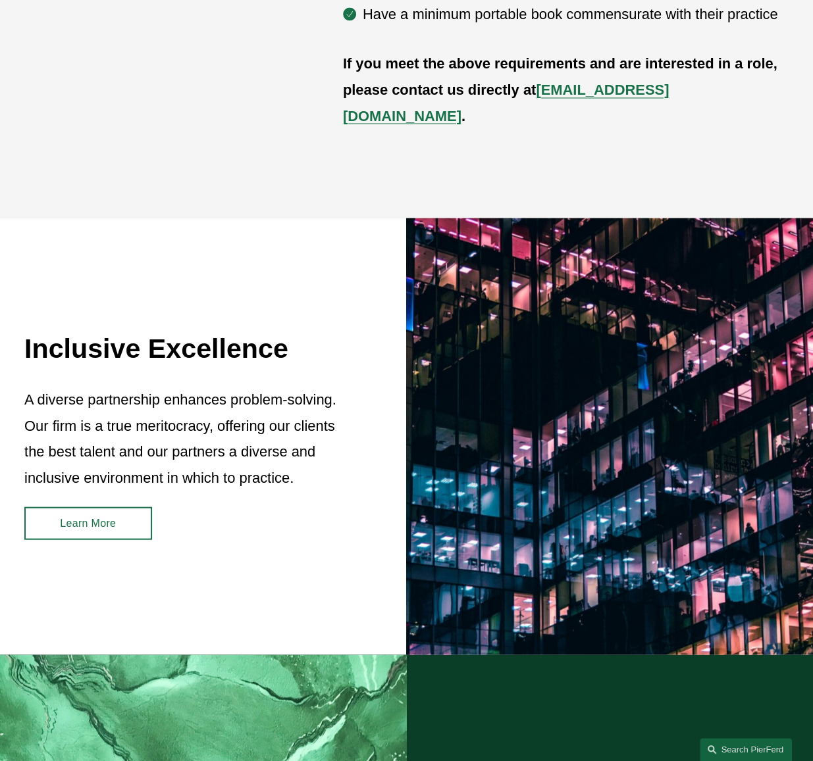
click at [132, 524] on link "Learn More" at bounding box center [87, 523] width 127 height 33
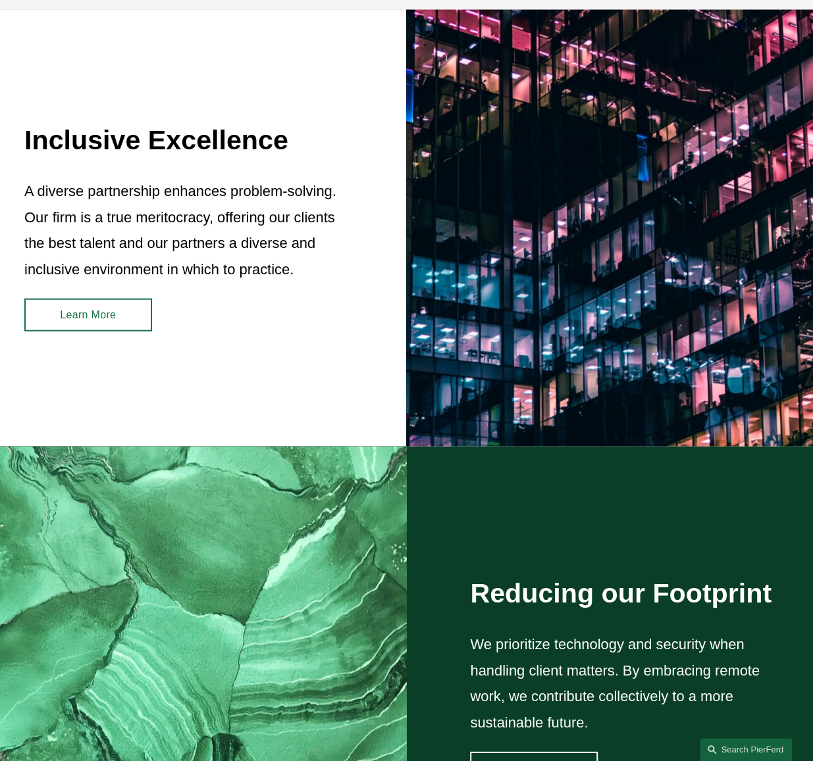
scroll to position [1447, 0]
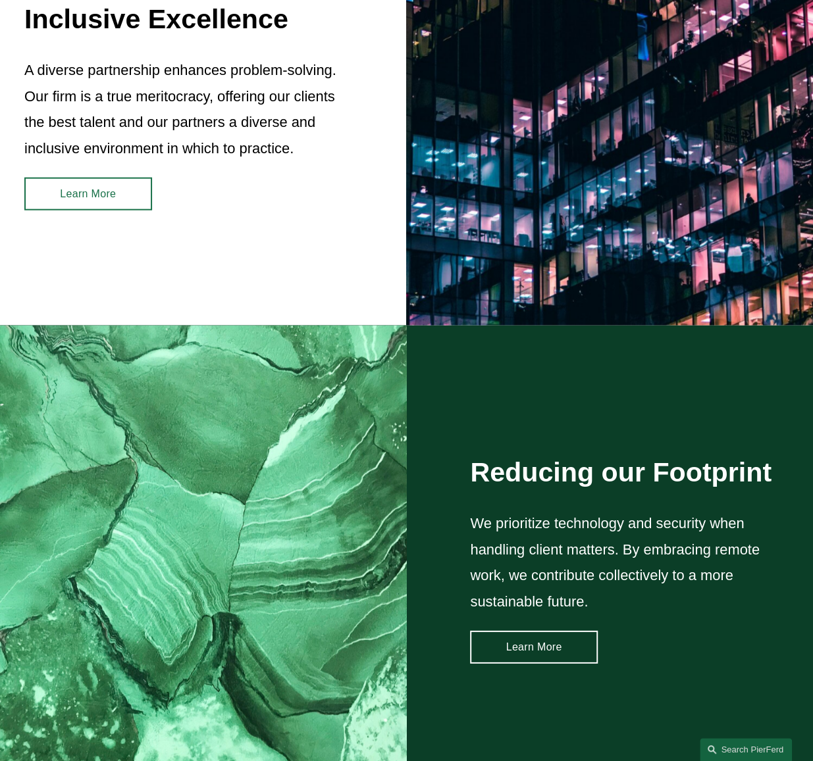
click at [585, 641] on link "Learn More" at bounding box center [533, 647] width 127 height 33
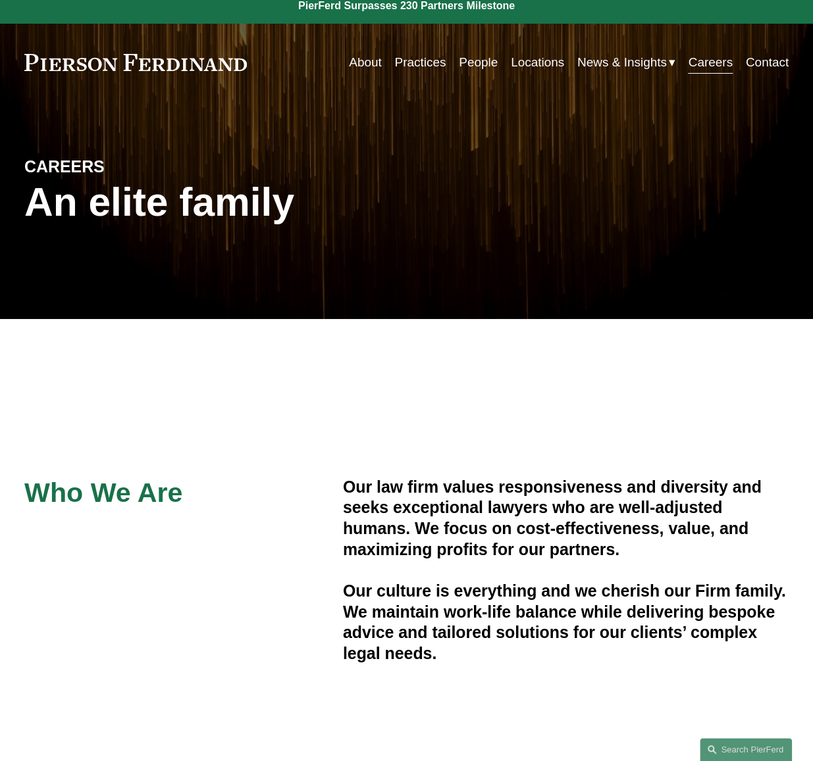
scroll to position [0, 0]
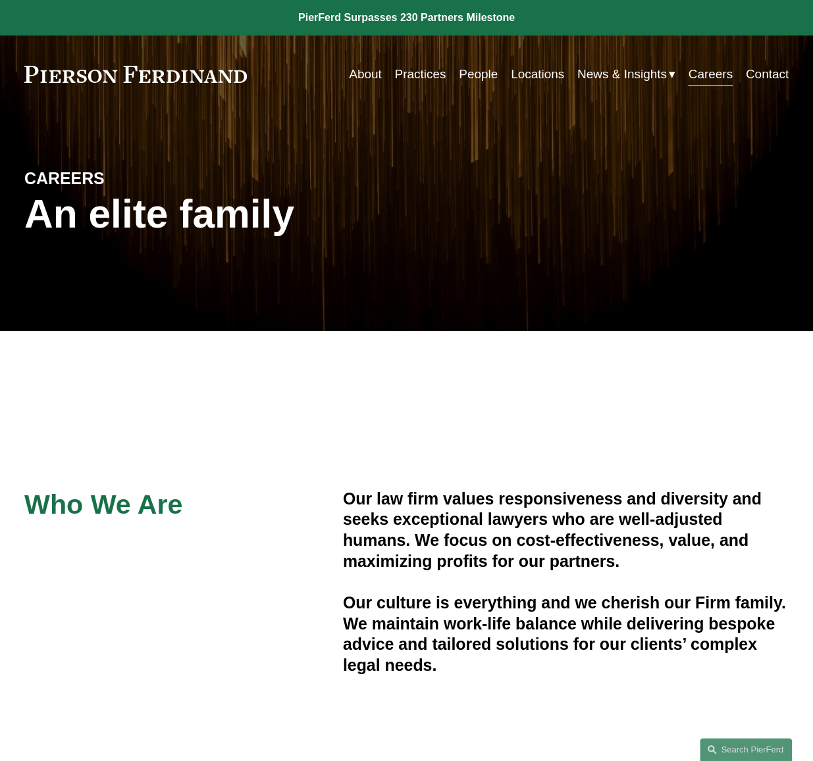
click at [769, 81] on link "Contact" at bounding box center [766, 74] width 43 height 25
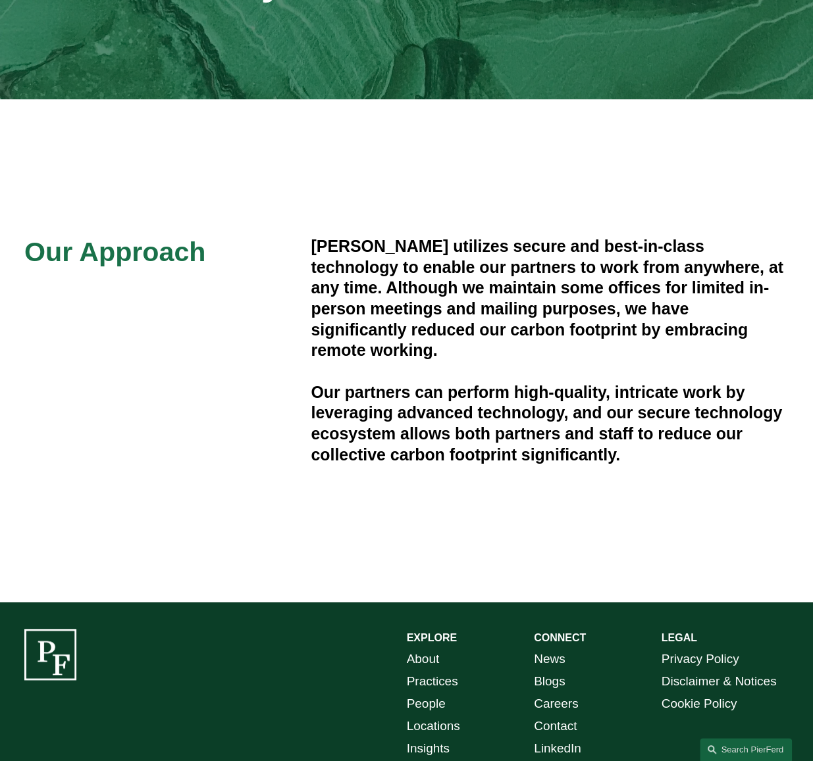
scroll to position [151, 0]
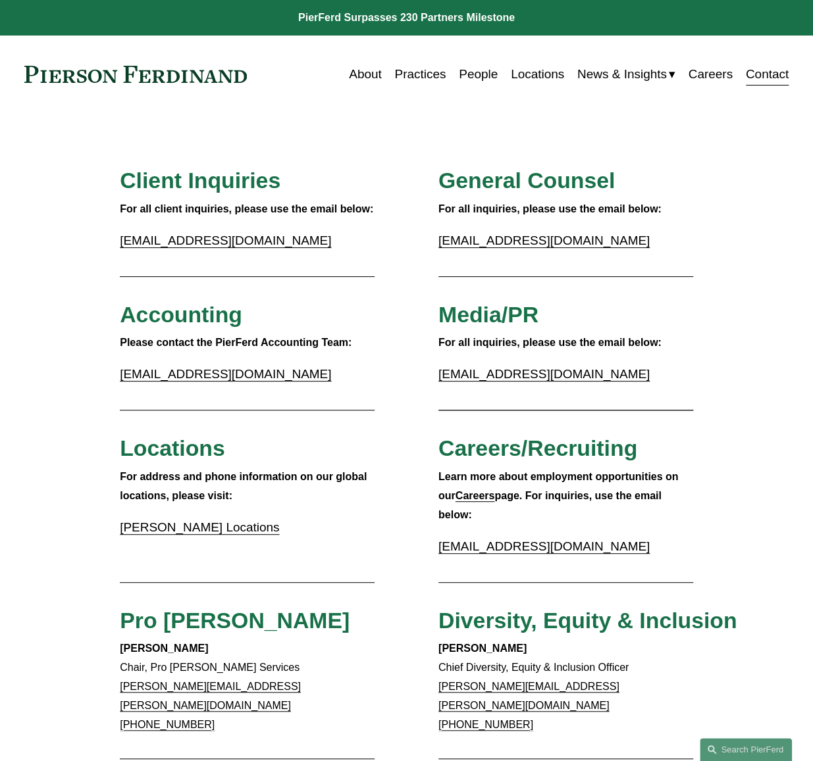
click at [686, 179] on h3 "General Counsel" at bounding box center [565, 181] width 255 height 28
